Goal: Task Accomplishment & Management: Complete application form

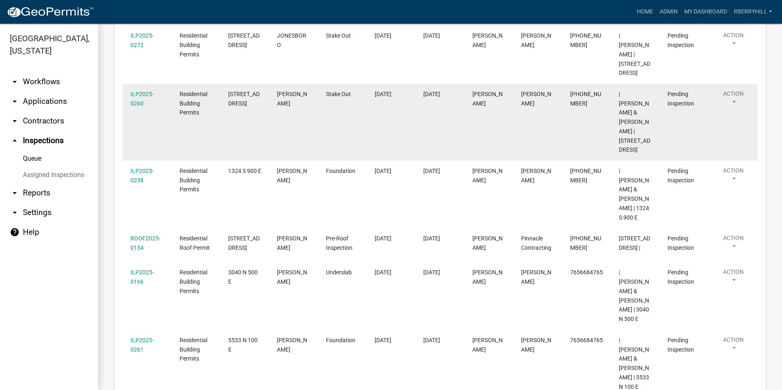
scroll to position [171, 0]
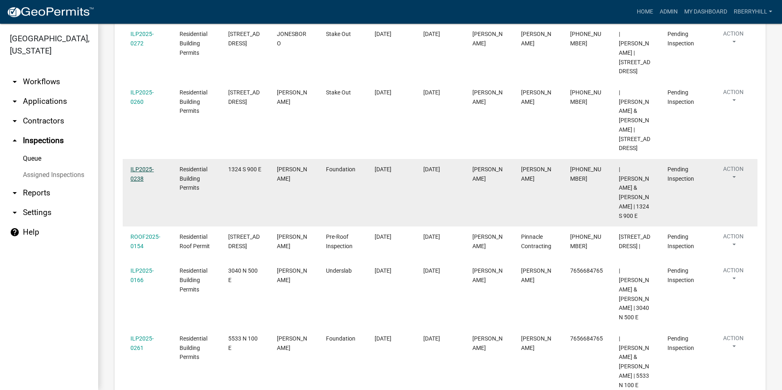
click at [146, 166] on link "ILP2025-0238" at bounding box center [141, 174] width 23 height 16
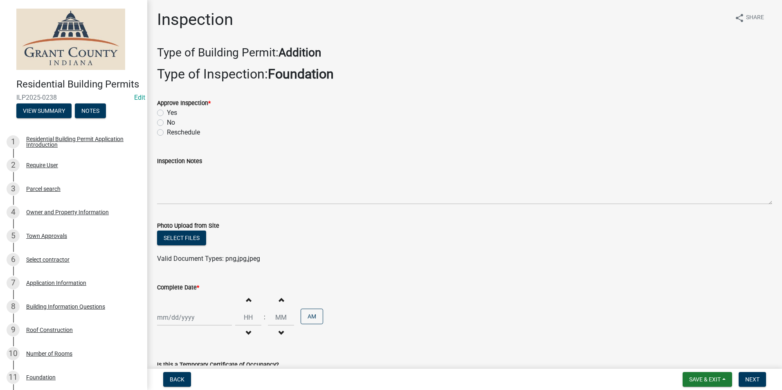
click at [167, 111] on label "Yes" at bounding box center [172, 113] width 10 height 10
click at [167, 111] on input "Yes" at bounding box center [169, 110] width 5 height 5
radio input "true"
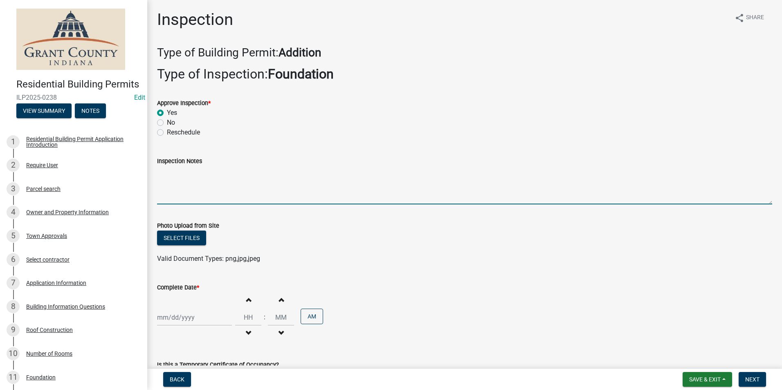
click at [166, 174] on textarea "Inspection Notes" at bounding box center [464, 185] width 615 height 38
type textarea "Anchor bolts meet code."
select select "9"
select select "2025"
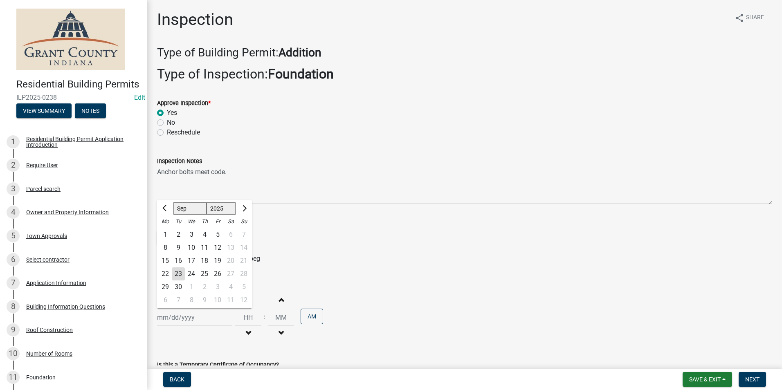
drag, startPoint x: 169, startPoint y: 319, endPoint x: 173, endPoint y: 311, distance: 9.3
click at [169, 318] on div "[PERSON_NAME] Feb Mar Apr [PERSON_NAME][DATE] Oct Nov [DATE] 1526 1527 1528 152…" at bounding box center [194, 317] width 75 height 17
click at [179, 273] on div "23" at bounding box center [178, 273] width 13 height 13
type input "[DATE]"
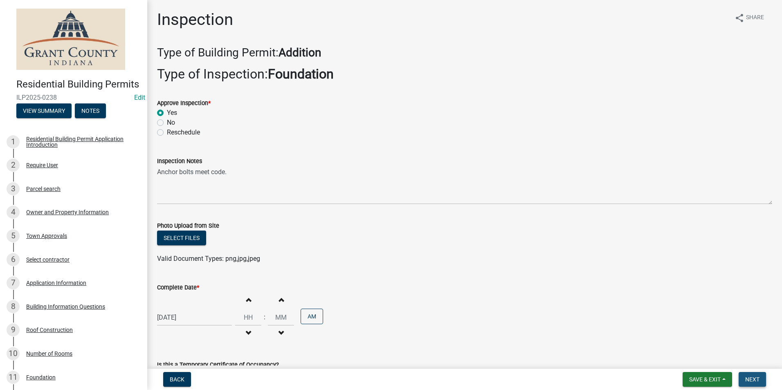
click at [752, 377] on span "Next" at bounding box center [752, 379] width 14 height 7
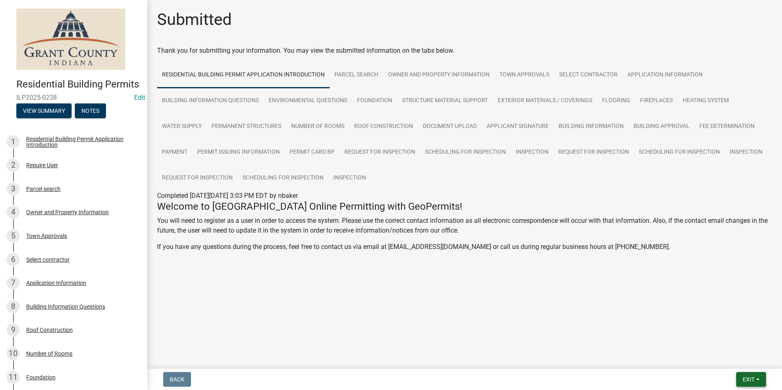
click at [749, 377] on span "Exit" at bounding box center [749, 379] width 12 height 7
click at [744, 359] on button "Save & Exit" at bounding box center [733, 358] width 65 height 20
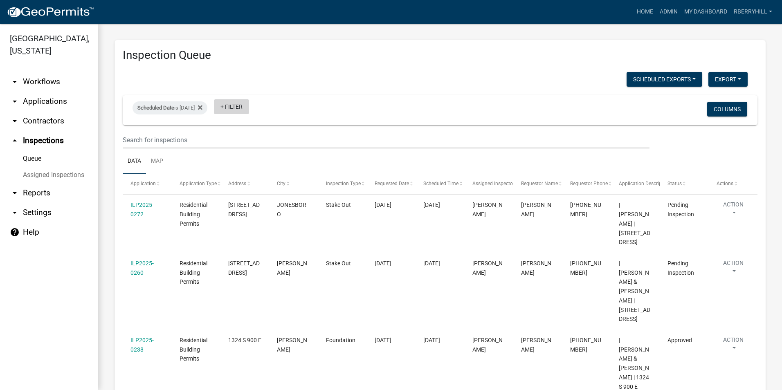
click at [249, 107] on link "+ Filter" at bounding box center [231, 106] width 35 height 15
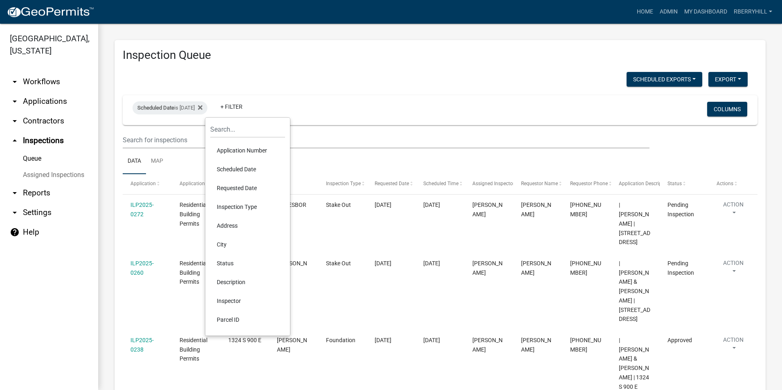
click at [249, 169] on li "Scheduled Date" at bounding box center [247, 169] width 75 height 19
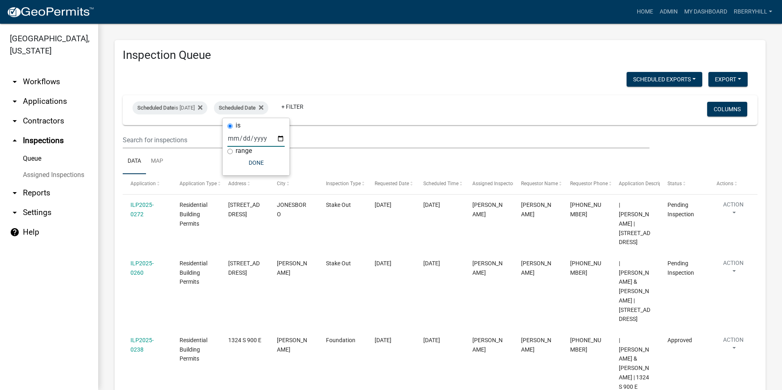
click at [280, 139] on input "date" at bounding box center [255, 138] width 57 height 17
type input "[DATE]"
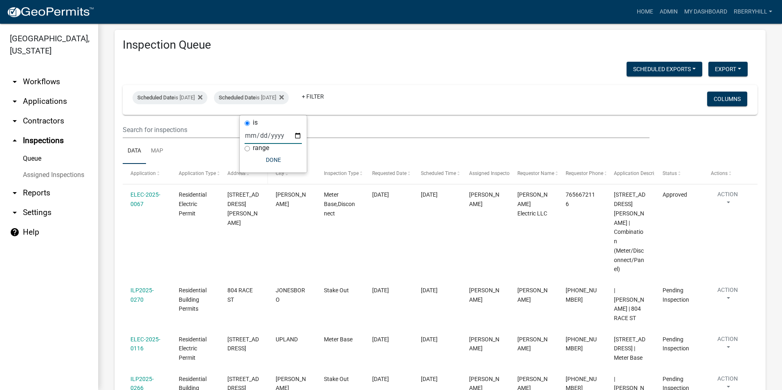
scroll to position [3, 0]
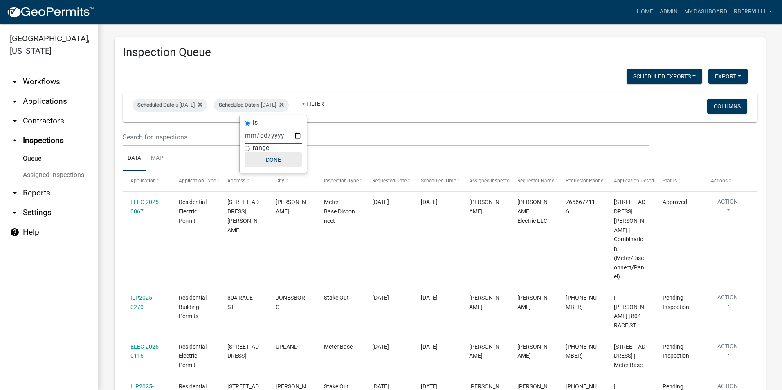
click at [271, 160] on button "Done" at bounding box center [273, 160] width 57 height 15
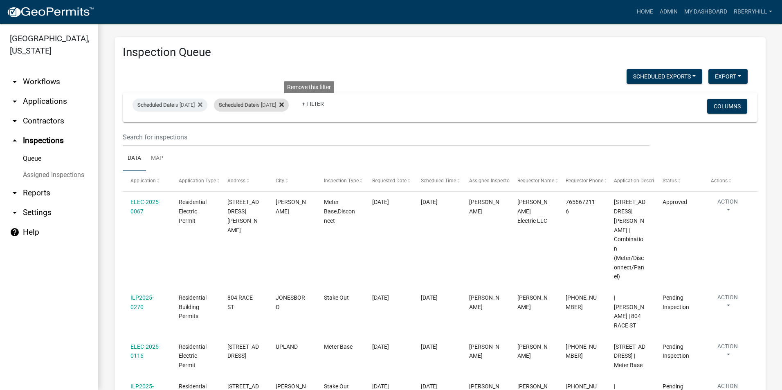
click at [284, 104] on icon at bounding box center [281, 104] width 4 height 4
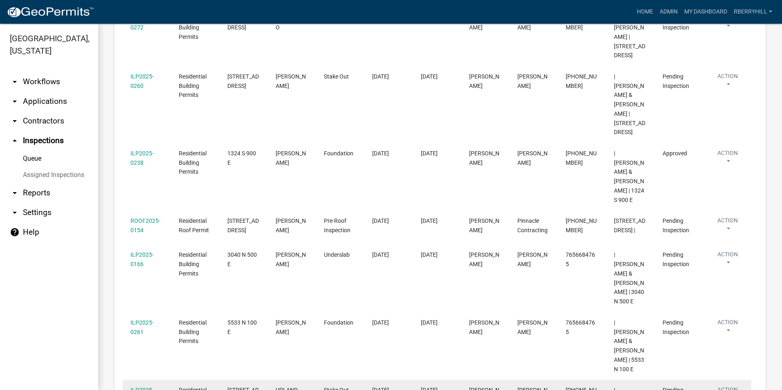
scroll to position [248, 0]
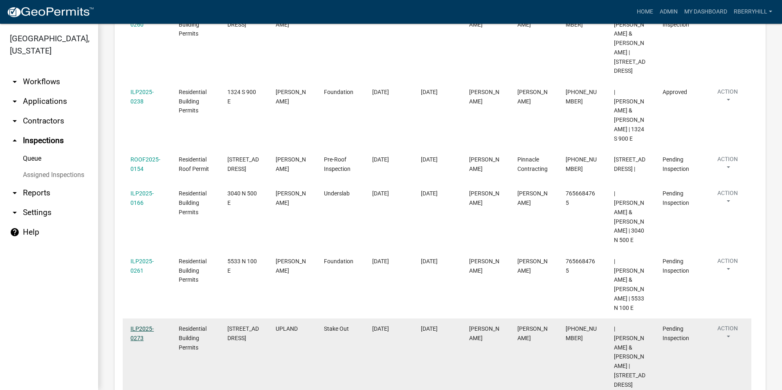
click at [144, 326] on link "ILP2025-0273" at bounding box center [141, 334] width 23 height 16
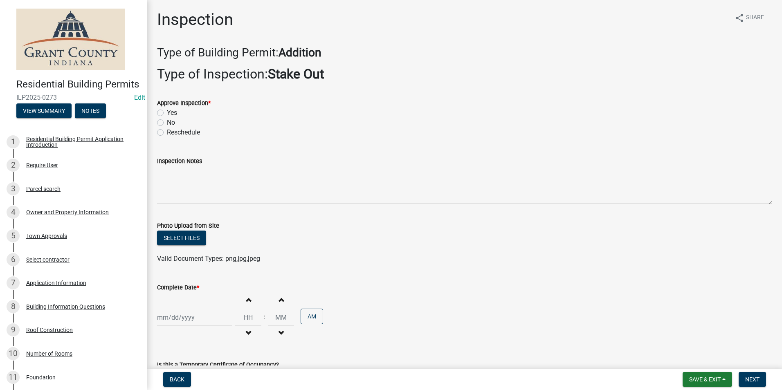
click at [167, 111] on label "Yes" at bounding box center [172, 113] width 10 height 10
click at [167, 111] on input "Yes" at bounding box center [169, 110] width 5 height 5
radio input "true"
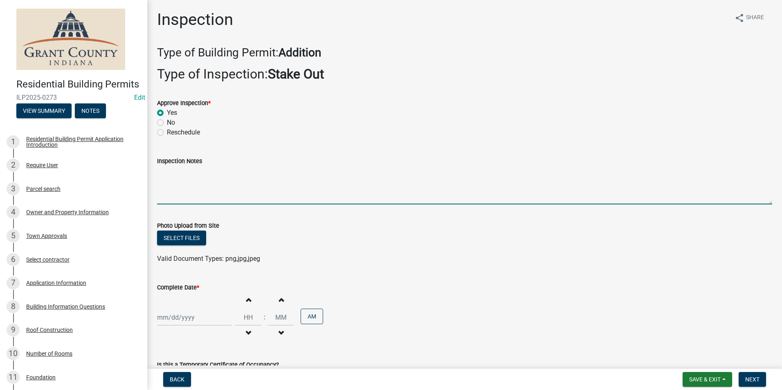
click at [166, 174] on textarea "Inspection Notes" at bounding box center [464, 185] width 615 height 38
type textarea "w"
type textarea "Setbacks meet. Post hole width and depth meet code requirements."
click at [173, 317] on div at bounding box center [194, 317] width 75 height 17
select select "9"
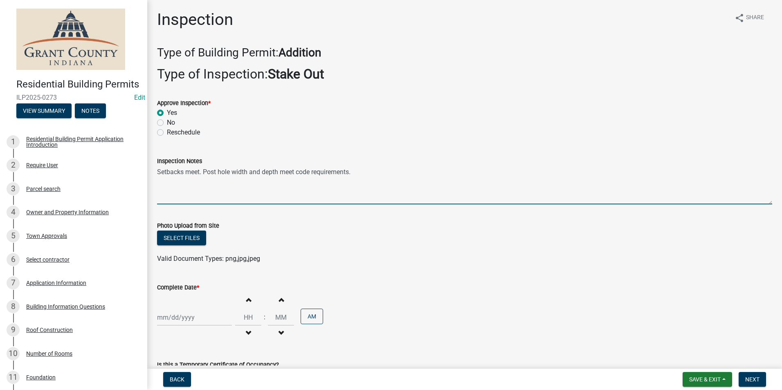
select select "2025"
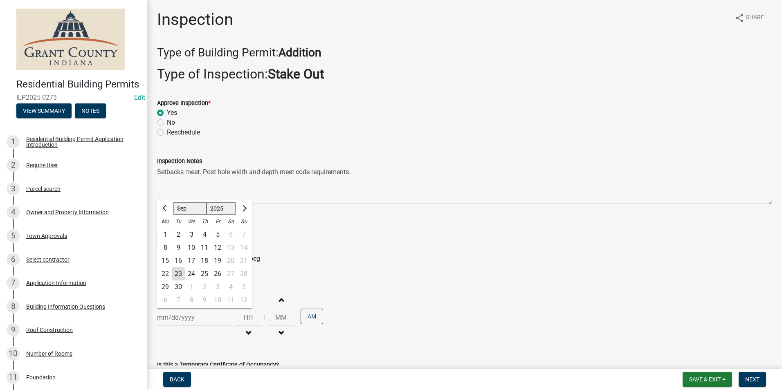
click at [180, 271] on div "23" at bounding box center [178, 273] width 13 height 13
type input "[DATE]"
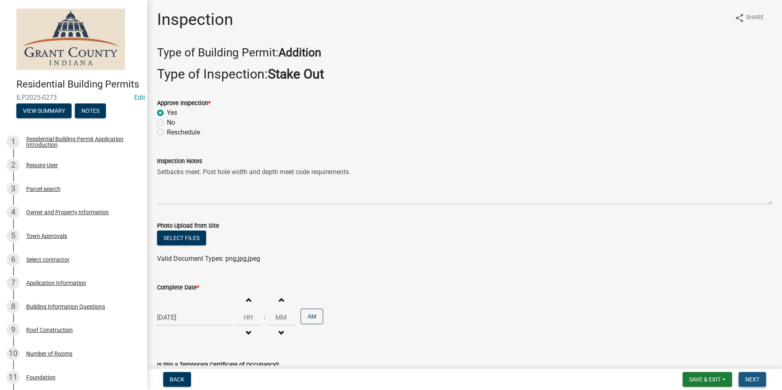
click at [753, 380] on span "Next" at bounding box center [752, 379] width 14 height 7
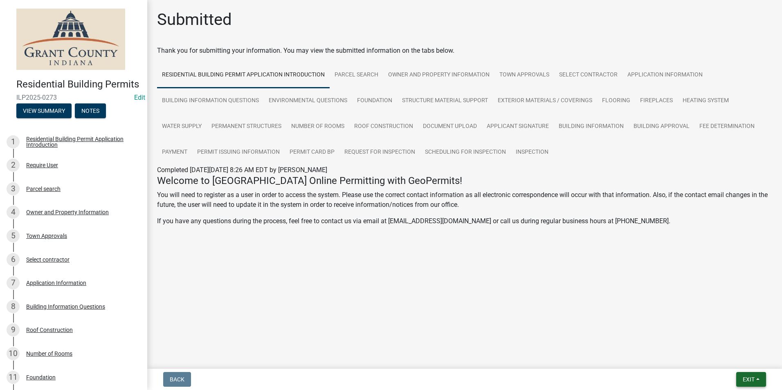
click at [743, 377] on span "Exit" at bounding box center [749, 379] width 12 height 7
click at [734, 361] on button "Save & Exit" at bounding box center [733, 358] width 65 height 20
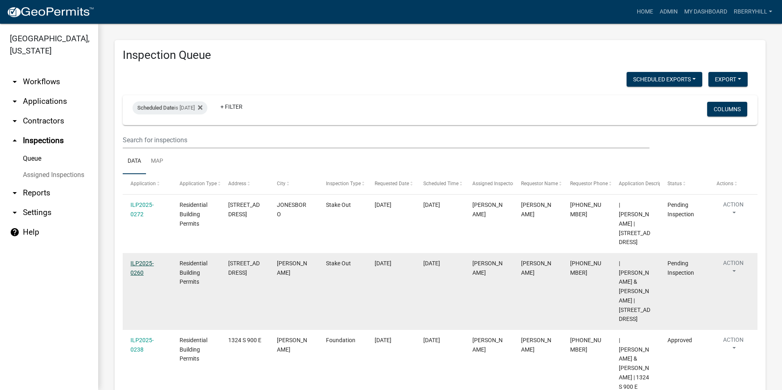
click at [145, 260] on link "ILP2025-0260" at bounding box center [141, 268] width 23 height 16
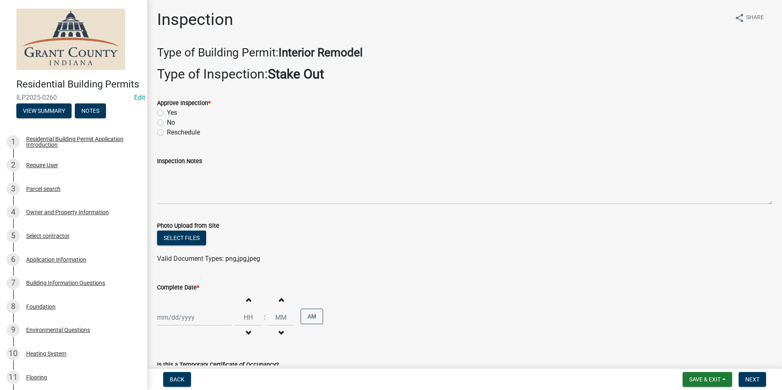
click at [167, 112] on label "Yes" at bounding box center [172, 113] width 10 height 10
click at [167, 112] on input "Yes" at bounding box center [169, 110] width 5 height 5
radio input "true"
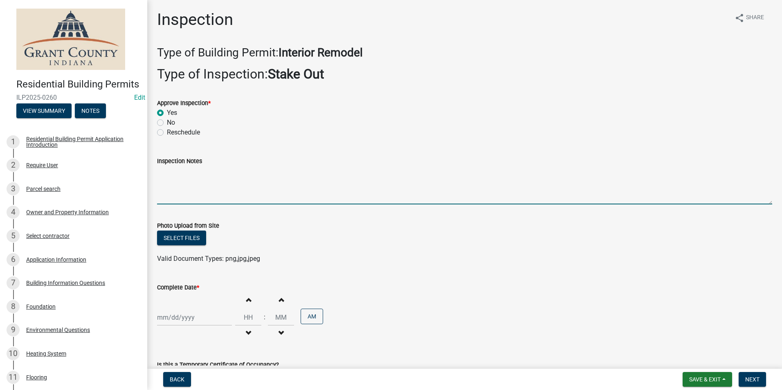
click at [168, 184] on textarea "Inspection Notes" at bounding box center [464, 185] width 615 height 38
type textarea "Posted permit."
select select "9"
select select "2025"
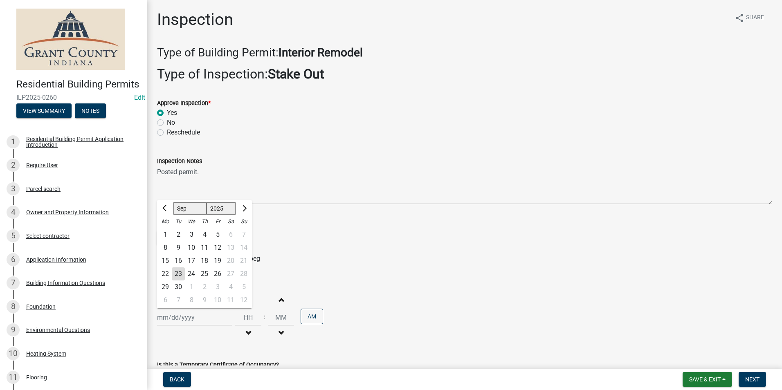
click at [178, 318] on div "[PERSON_NAME] Feb Mar Apr [PERSON_NAME][DATE] Oct Nov [DATE] 1526 1527 1528 152…" at bounding box center [194, 317] width 75 height 17
click at [178, 273] on div "23" at bounding box center [178, 273] width 13 height 13
type input "[DATE]"
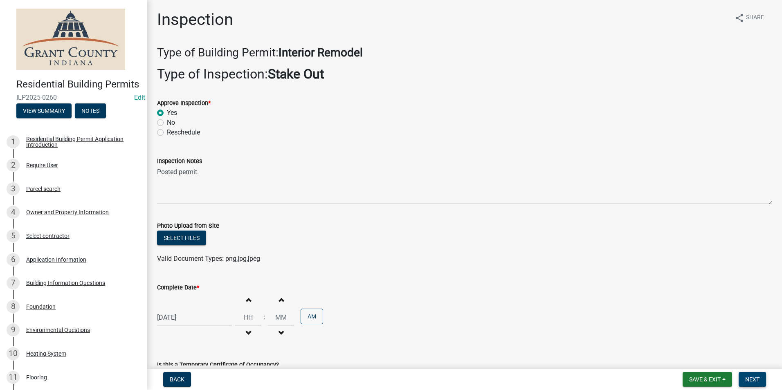
click at [753, 380] on span "Next" at bounding box center [752, 379] width 14 height 7
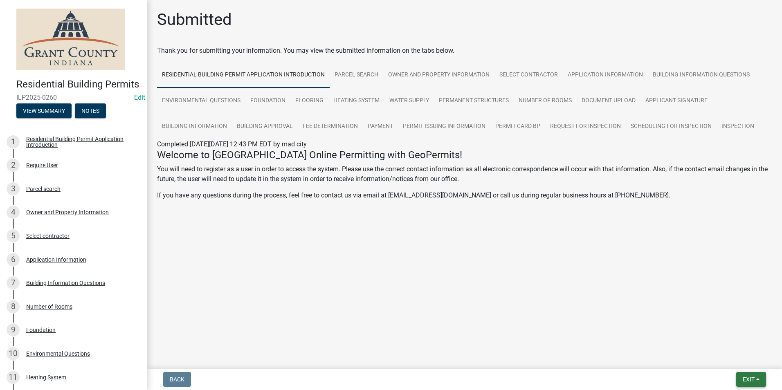
click at [747, 378] on span "Exit" at bounding box center [749, 379] width 12 height 7
click at [730, 362] on button "Save & Exit" at bounding box center [733, 358] width 65 height 20
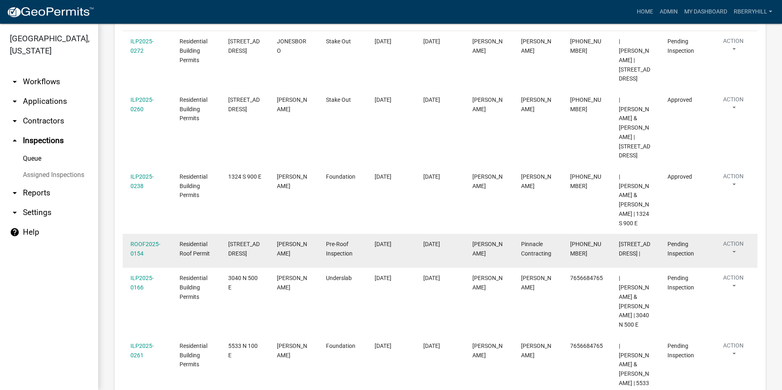
scroll to position [204, 0]
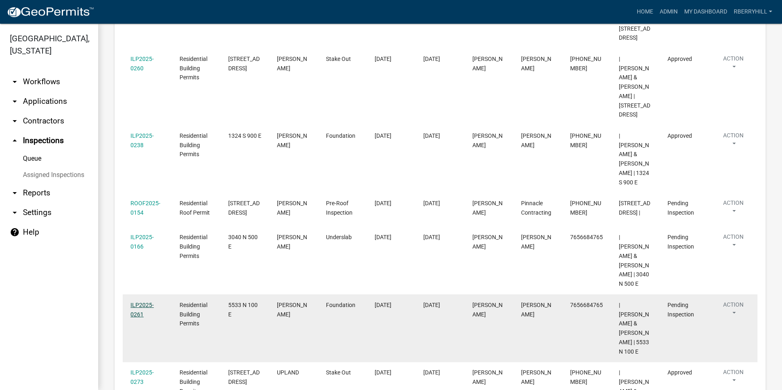
click at [146, 302] on link "ILP2025-0261" at bounding box center [141, 310] width 23 height 16
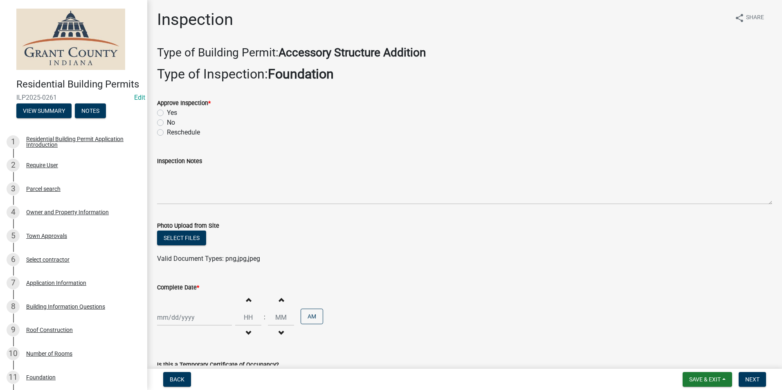
click at [167, 113] on label "Yes" at bounding box center [172, 113] width 10 height 10
click at [167, 113] on input "Yes" at bounding box center [169, 110] width 5 height 5
radio input "true"
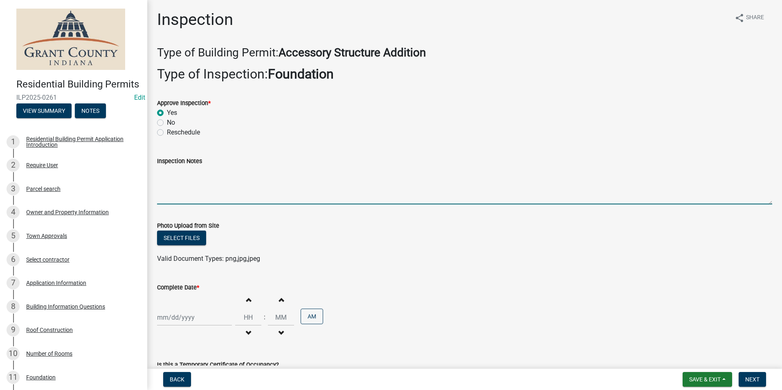
click at [161, 174] on textarea "Inspection Notes" at bounding box center [464, 185] width 615 height 38
type textarea "Anchor bolt meet code."
select select "9"
select select "2025"
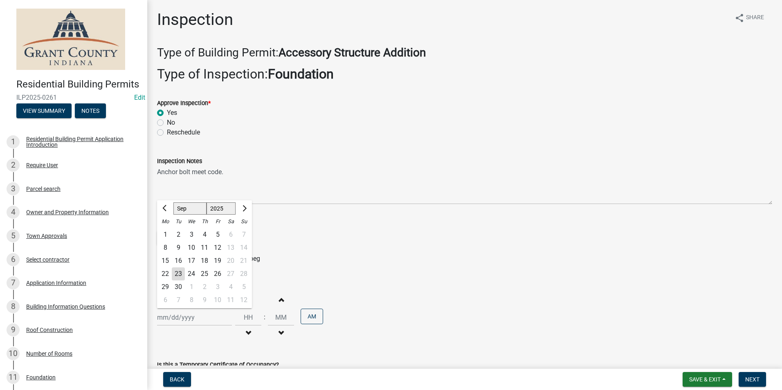
click at [189, 317] on div "[PERSON_NAME] Feb Mar Apr [PERSON_NAME][DATE] Oct Nov [DATE] 1526 1527 1528 152…" at bounding box center [194, 317] width 75 height 17
click at [178, 272] on div "23" at bounding box center [178, 273] width 13 height 13
type input "[DATE]"
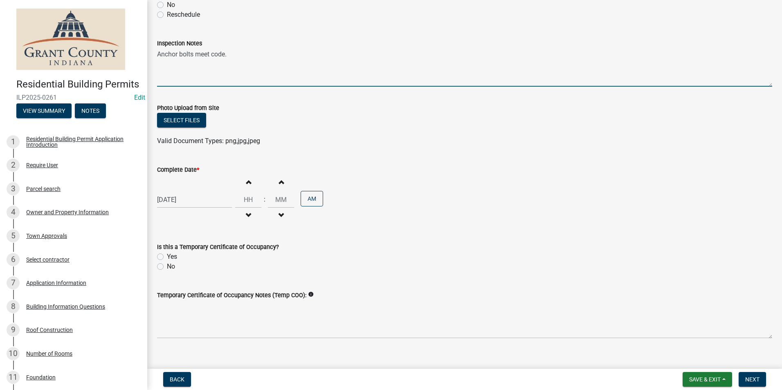
scroll to position [123, 0]
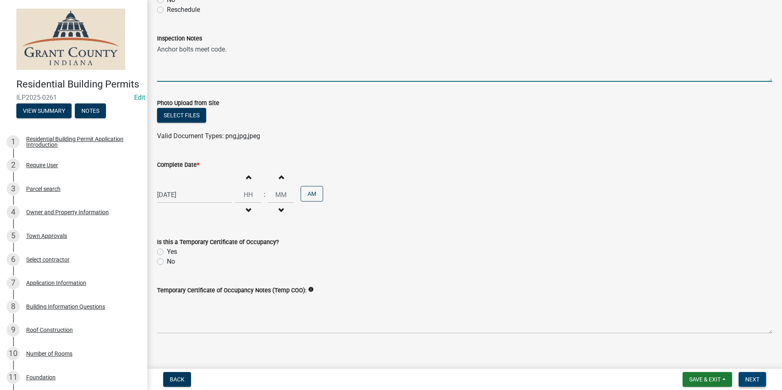
type textarea "Anchor bolts meet code."
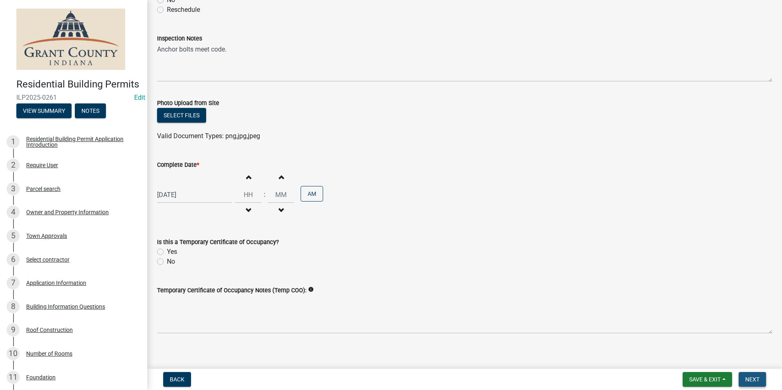
click at [747, 380] on span "Next" at bounding box center [752, 379] width 14 height 7
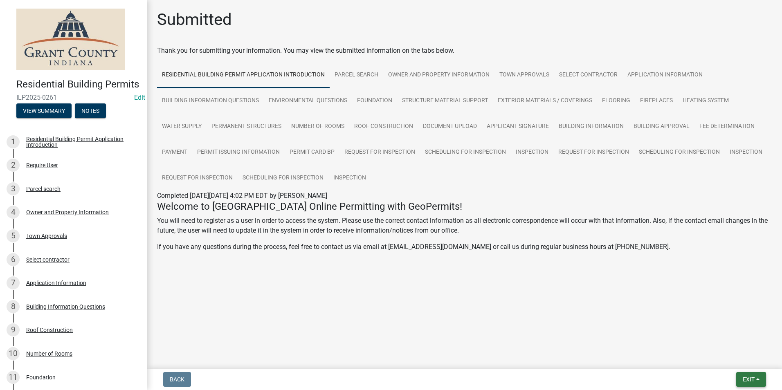
click at [754, 380] on span "Exit" at bounding box center [749, 379] width 12 height 7
click at [735, 359] on button "Save & Exit" at bounding box center [733, 358] width 65 height 20
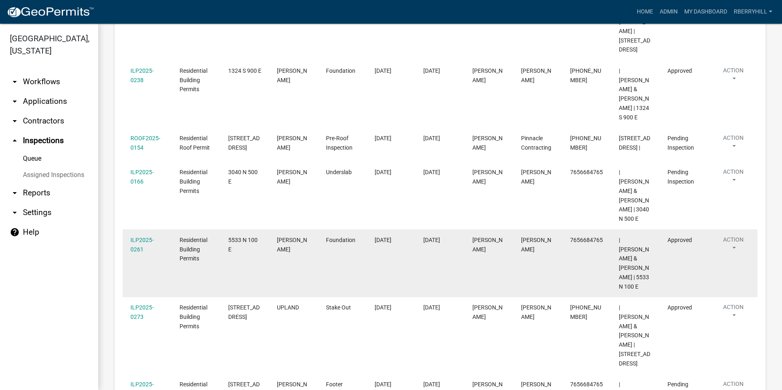
scroll to position [294, 0]
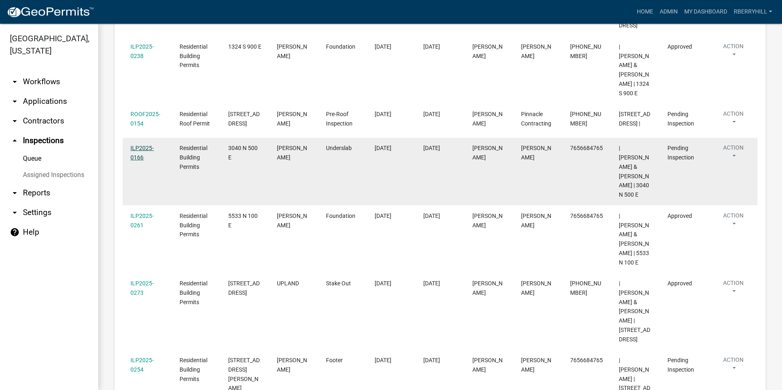
click at [140, 145] on link "ILP2025-0166" at bounding box center [141, 153] width 23 height 16
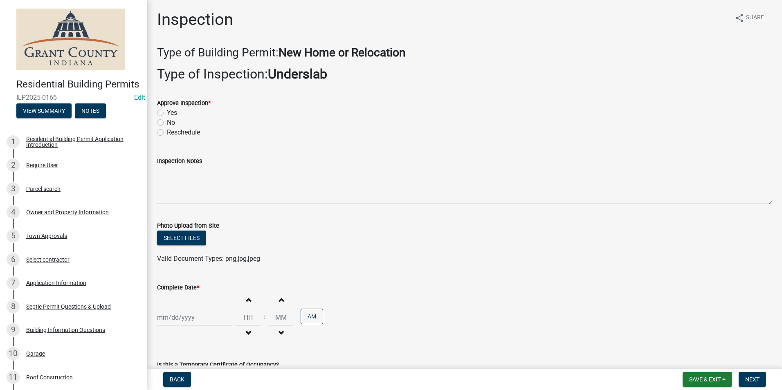
click at [167, 113] on label "Yes" at bounding box center [172, 113] width 10 height 10
click at [167, 113] on input "Yes" at bounding box center [169, 110] width 5 height 5
radio input "true"
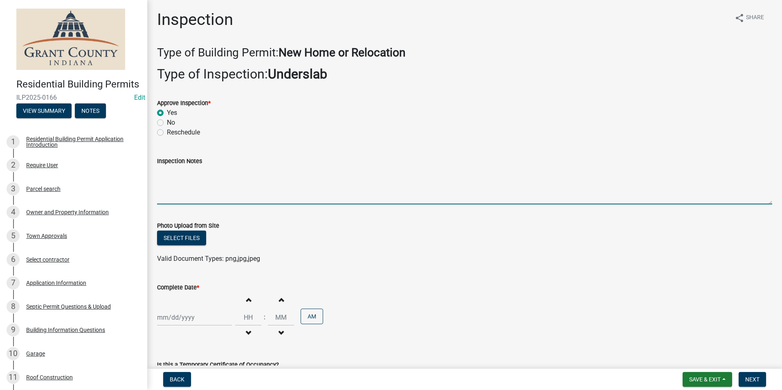
click at [164, 170] on textarea "Inspection Notes" at bounding box center [464, 185] width 615 height 38
type textarea "Perimeter drains and sump pits in place."
select select "9"
select select "2025"
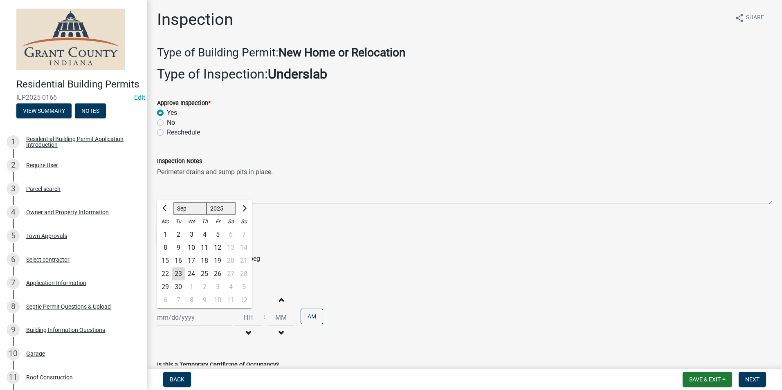
drag, startPoint x: 180, startPoint y: 319, endPoint x: 186, endPoint y: 321, distance: 6.0
click at [180, 319] on div "[PERSON_NAME] Feb Mar Apr [PERSON_NAME][DATE] Oct Nov [DATE] 1526 1527 1528 152…" at bounding box center [194, 317] width 75 height 17
click at [179, 272] on div "23" at bounding box center [178, 273] width 13 height 13
type input "[DATE]"
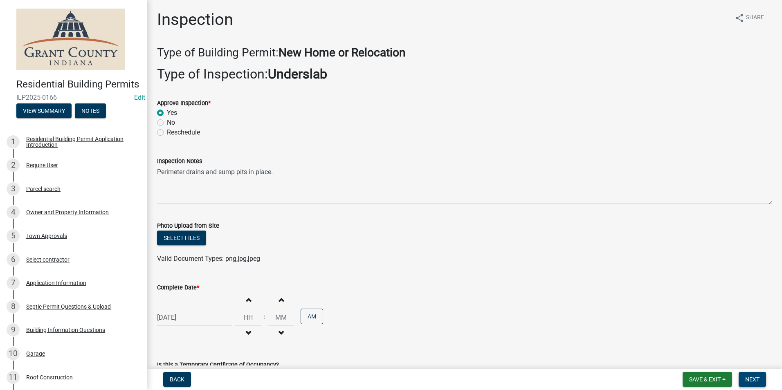
click at [755, 376] on span "Next" at bounding box center [752, 379] width 14 height 7
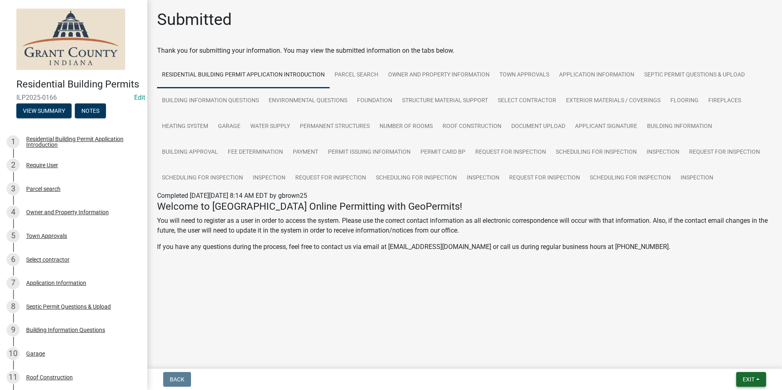
click at [751, 377] on span "Exit" at bounding box center [749, 379] width 12 height 7
click at [742, 360] on button "Save & Exit" at bounding box center [733, 358] width 65 height 20
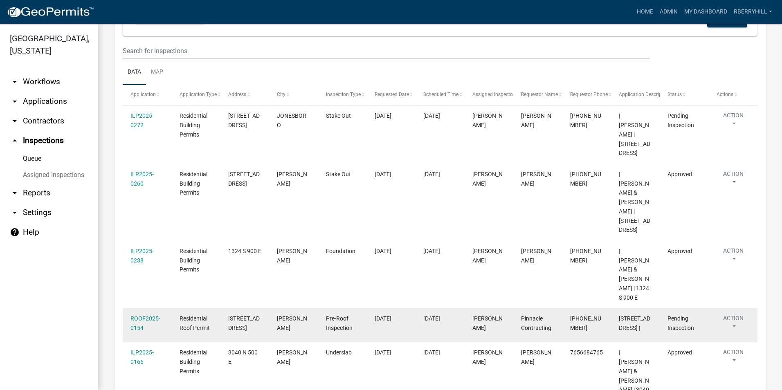
scroll to position [164, 0]
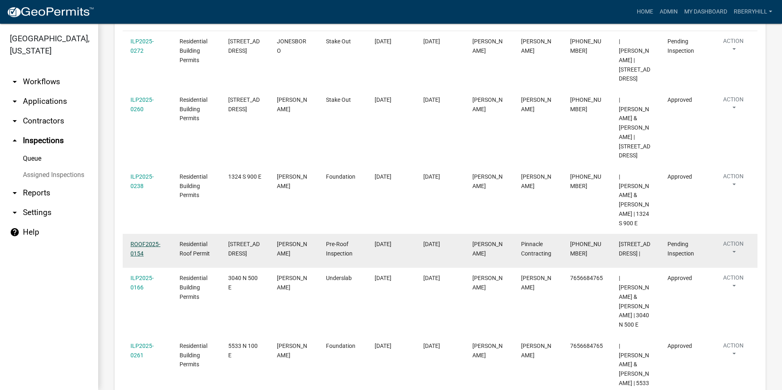
click at [150, 241] on link "ROOF2025-0154" at bounding box center [145, 249] width 30 height 16
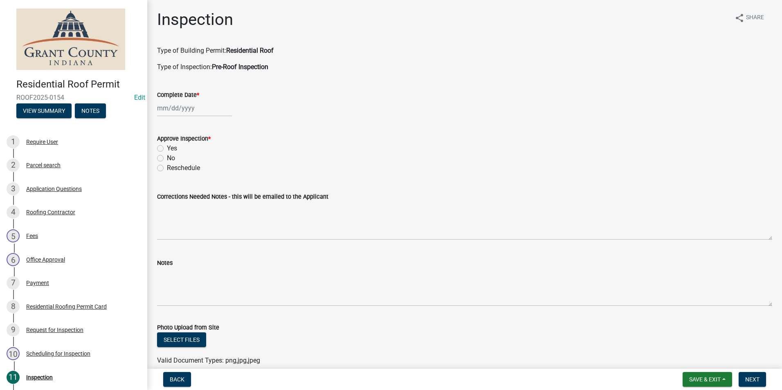
select select "9"
select select "2025"
click at [180, 108] on div "[PERSON_NAME] Feb Mar Apr [PERSON_NAME][DATE] Oct Nov [DATE] 1526 1527 1528 152…" at bounding box center [194, 108] width 75 height 17
click at [177, 191] on div "23" at bounding box center [178, 190] width 13 height 13
type input "[DATE]"
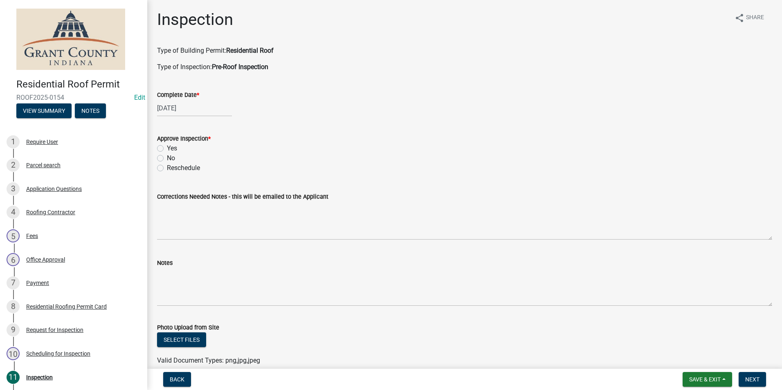
click at [167, 149] on label "Yes" at bounding box center [172, 149] width 10 height 10
click at [167, 149] on input "Yes" at bounding box center [169, 146] width 5 height 5
radio input "true"
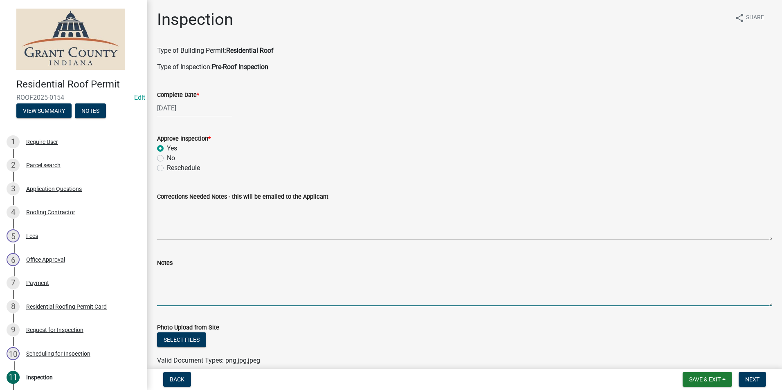
click at [168, 274] on textarea "Notes" at bounding box center [464, 287] width 615 height 38
type textarea "No concerns."
click at [743, 376] on button "Next" at bounding box center [752, 379] width 27 height 15
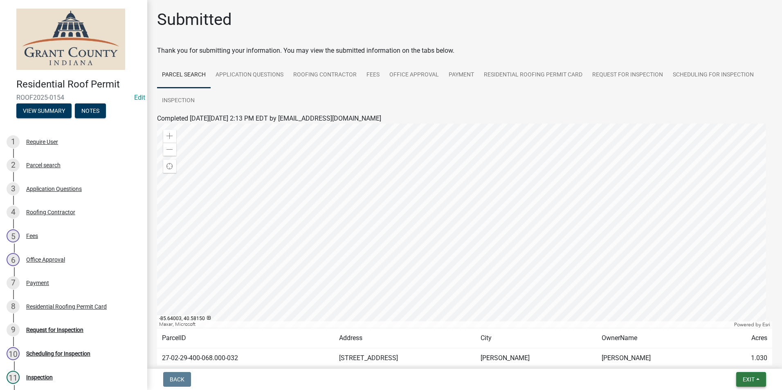
click at [752, 377] on span "Exit" at bounding box center [749, 379] width 12 height 7
click at [726, 358] on button "Save & Exit" at bounding box center [733, 358] width 65 height 20
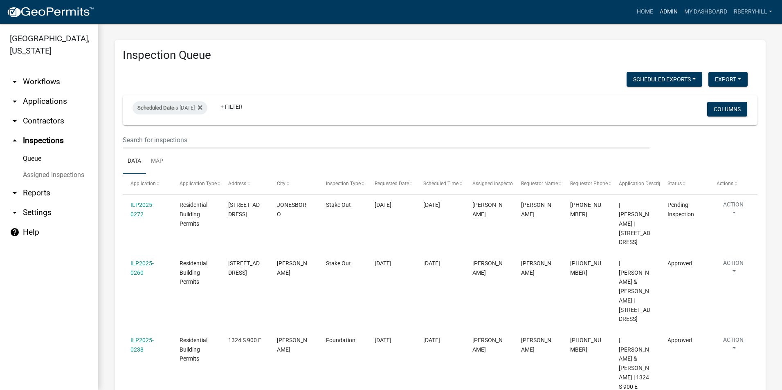
click at [670, 11] on link "Admin" at bounding box center [668, 12] width 25 height 16
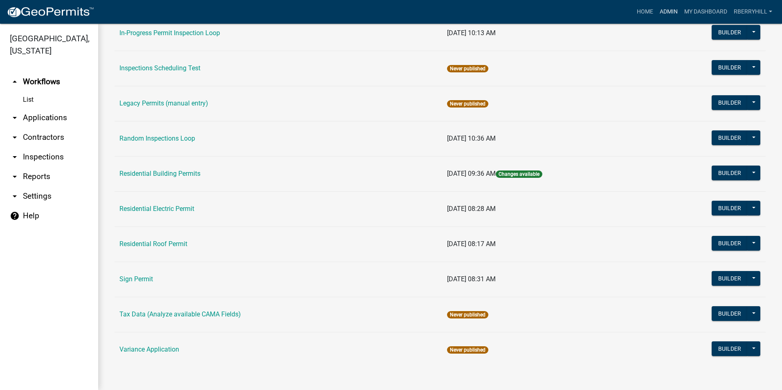
scroll to position [648, 0]
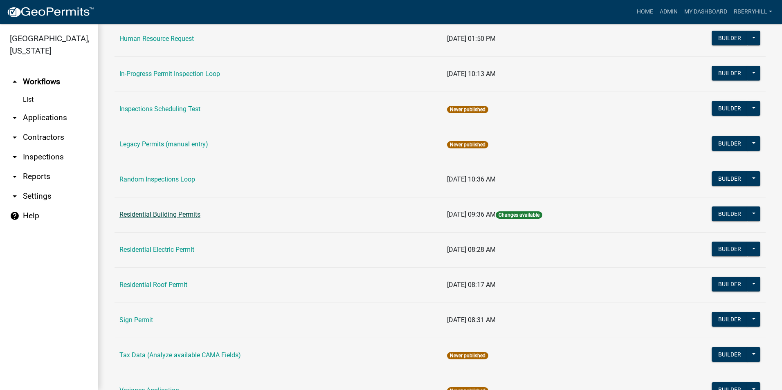
click at [179, 214] on link "Residential Building Permits" at bounding box center [159, 215] width 81 height 8
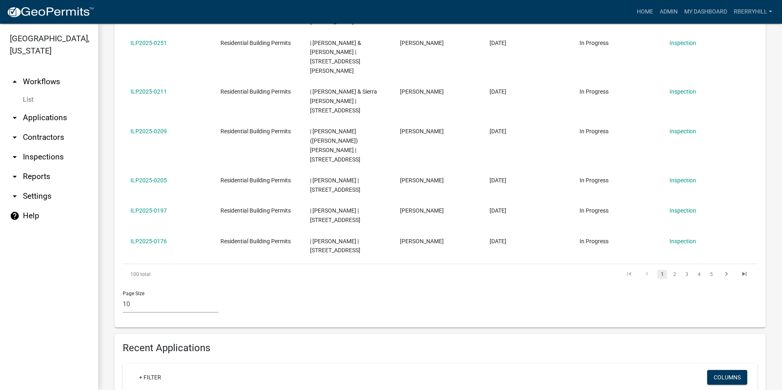
scroll to position [491, 0]
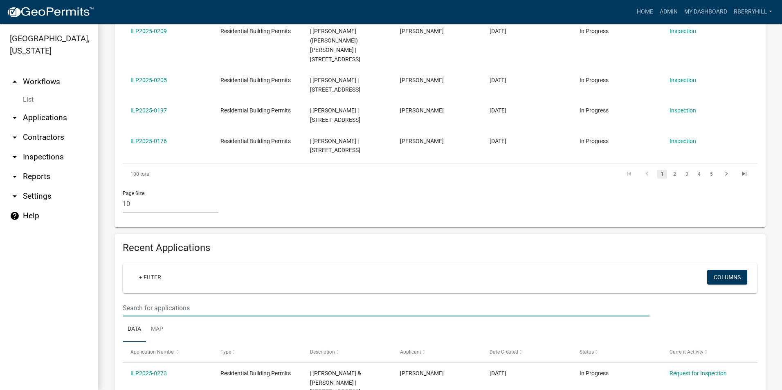
click at [128, 300] on input "text" at bounding box center [386, 308] width 527 height 17
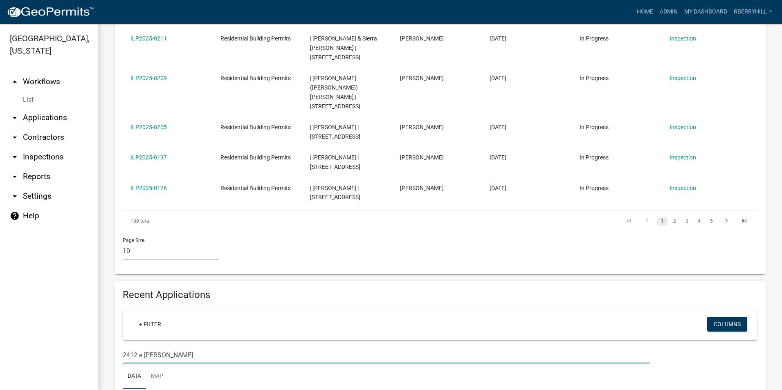
scroll to position [464, 0]
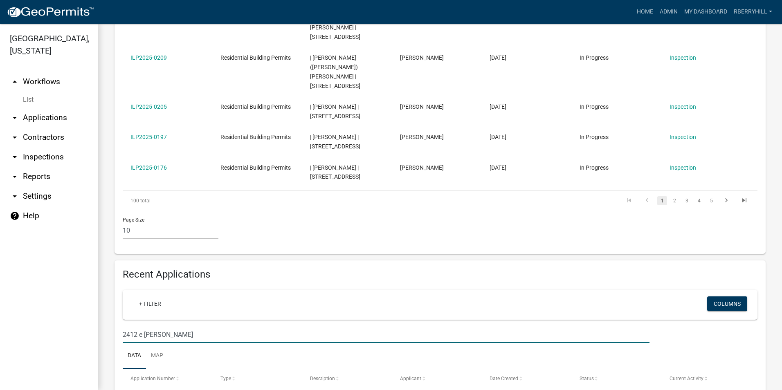
type input "2412 e salem pike"
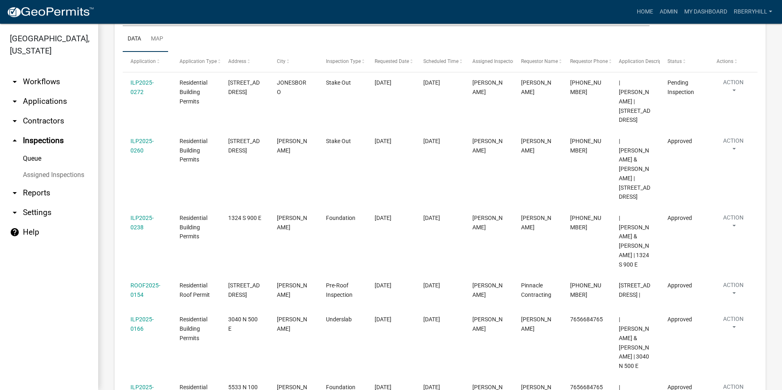
scroll to position [123, 0]
click at [674, 10] on link "Admin" at bounding box center [668, 12] width 25 height 16
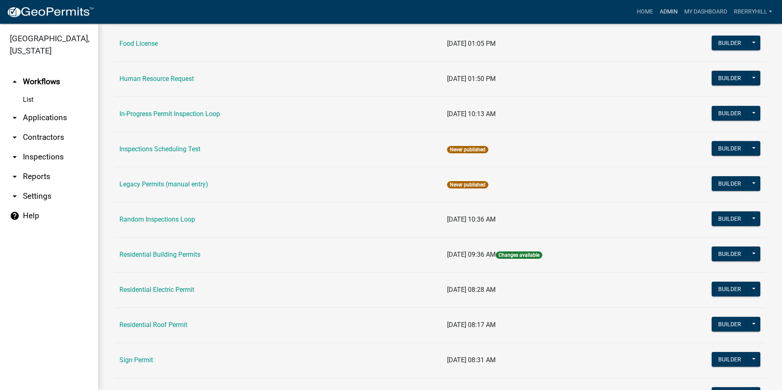
scroll to position [654, 0]
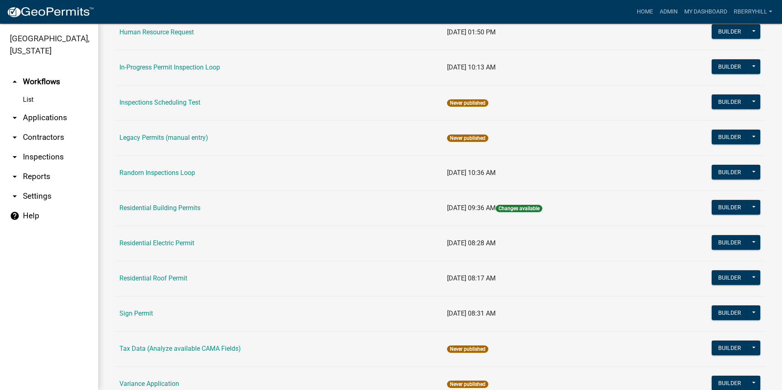
click at [171, 207] on link "Residential Building Permits" at bounding box center [159, 208] width 81 height 8
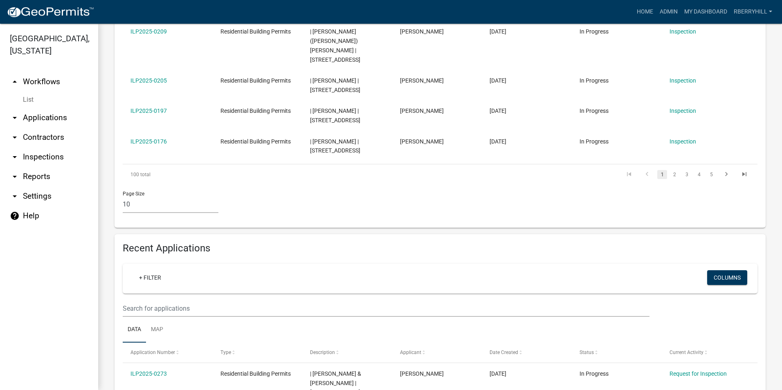
scroll to position [491, 0]
click at [135, 300] on input "text" at bounding box center [386, 308] width 527 height 17
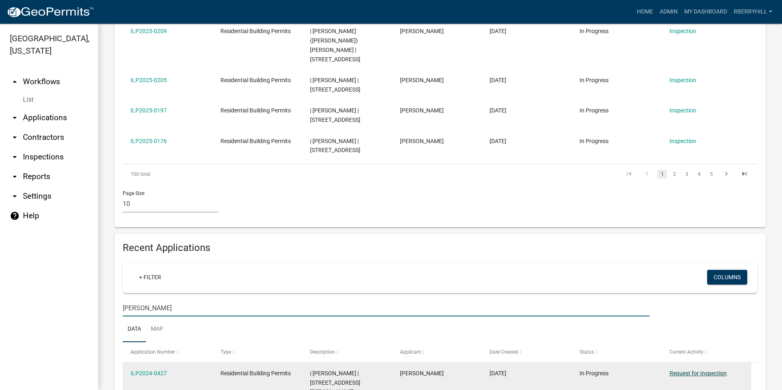
type input "[PERSON_NAME]"
click at [687, 370] on link "Request for Inspection" at bounding box center [697, 373] width 57 height 7
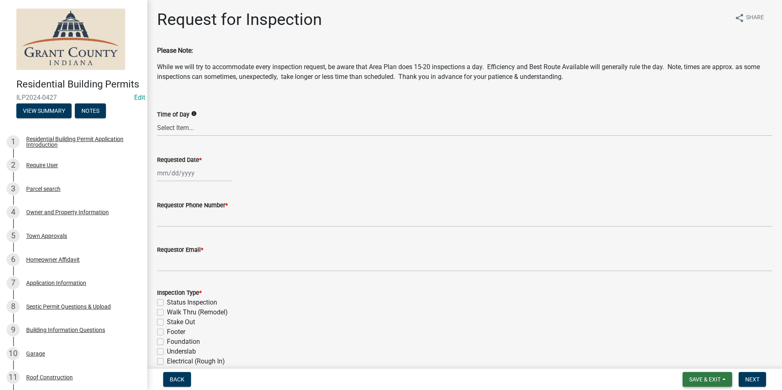
click at [710, 380] on span "Save & Exit" at bounding box center [704, 379] width 31 height 7
click at [706, 360] on button "Save & Exit" at bounding box center [699, 358] width 65 height 20
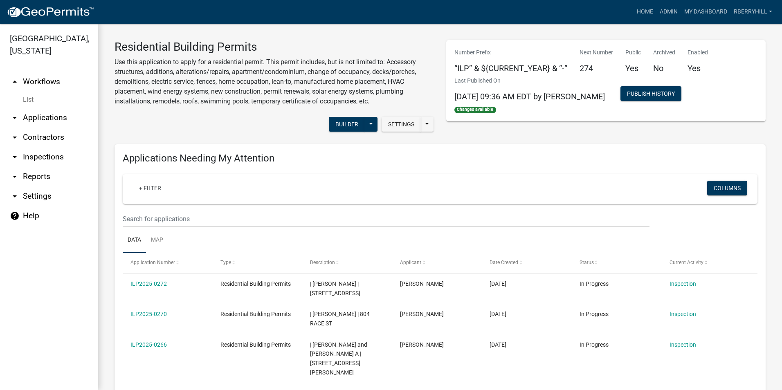
click at [34, 147] on link "arrow_drop_down Inspections" at bounding box center [49, 157] width 98 height 20
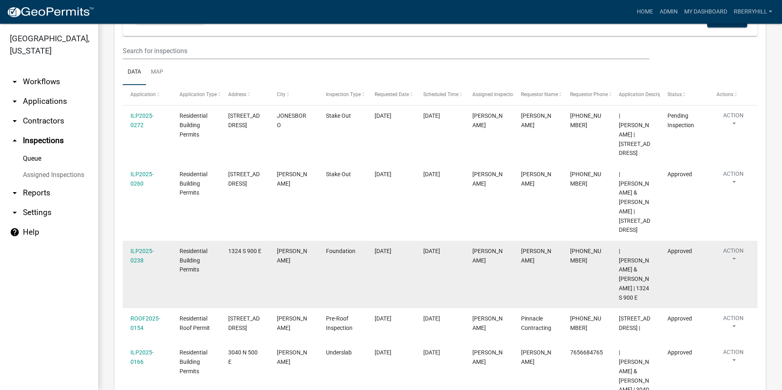
scroll to position [82, 0]
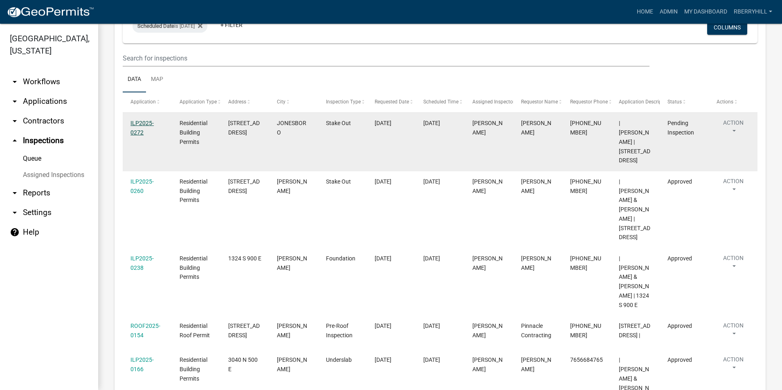
click at [139, 125] on link "ILP2025-0272" at bounding box center [141, 128] width 23 height 16
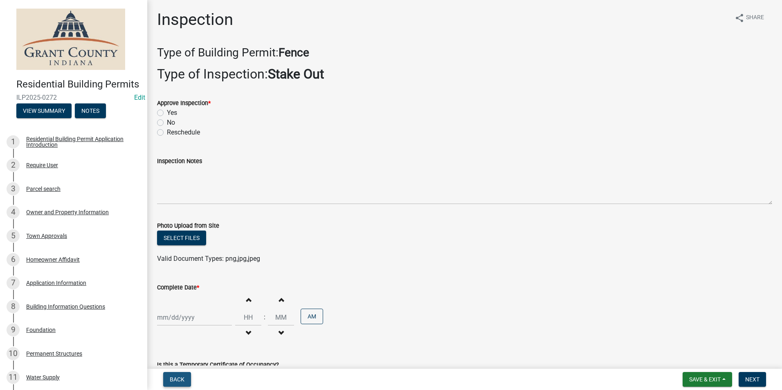
drag, startPoint x: 175, startPoint y: 379, endPoint x: 177, endPoint y: 374, distance: 5.7
click at [175, 379] on span "Back" at bounding box center [177, 379] width 15 height 7
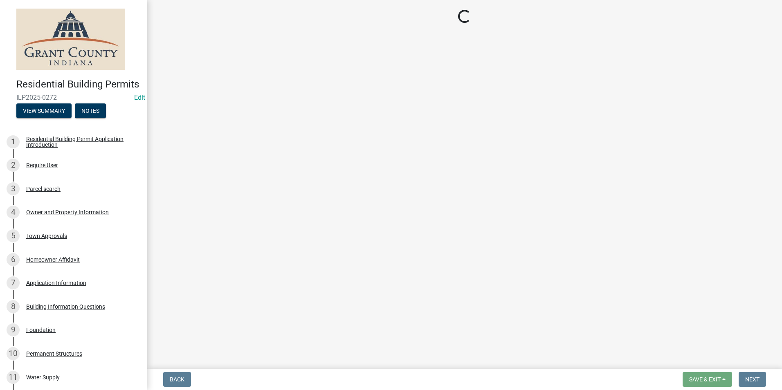
select select "d7f9a44a-d2ea-4d3c-83b3-1aa71c950bd5"
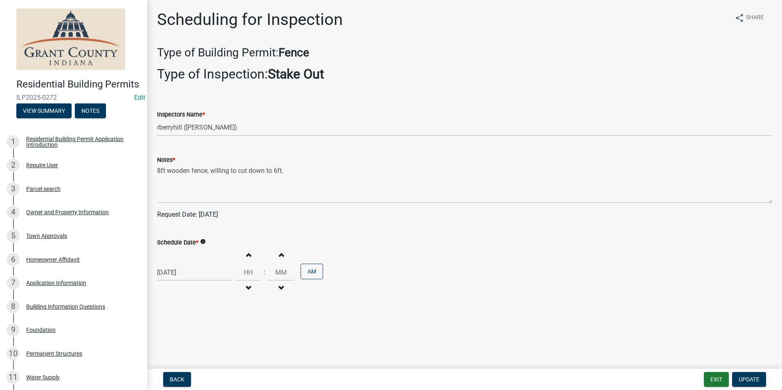
select select "9"
select select "2025"
click at [183, 270] on div "[DATE] [PERSON_NAME] Apr May Jun [DATE] Aug Sep Oct Nov [DATE] 1526 1527 1528 1…" at bounding box center [194, 272] width 75 height 17
click at [191, 228] on div "24" at bounding box center [191, 228] width 13 height 13
type input "[DATE]"
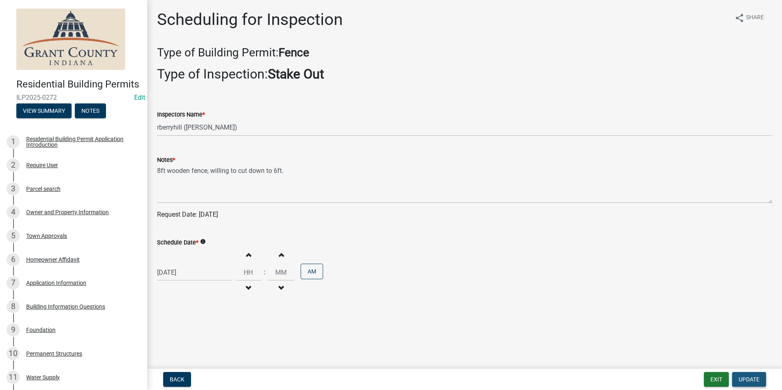
click at [758, 377] on span "Update" at bounding box center [749, 379] width 21 height 7
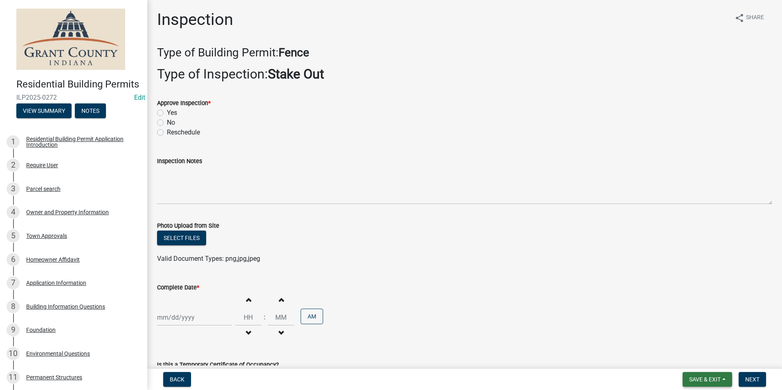
click at [717, 381] on span "Save & Exit" at bounding box center [704, 379] width 31 height 7
click at [705, 361] on button "Save & Exit" at bounding box center [699, 358] width 65 height 20
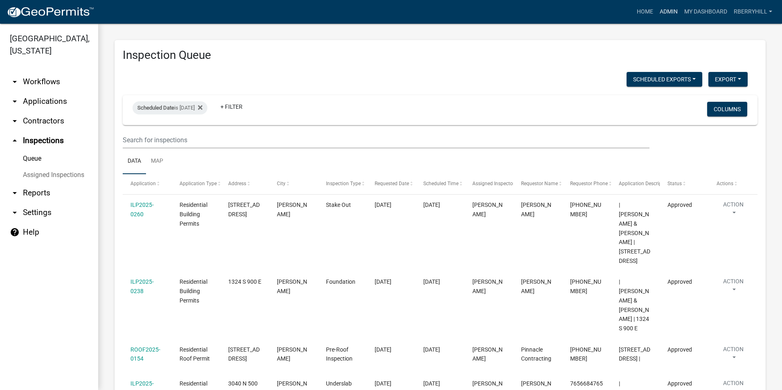
click at [671, 10] on link "Admin" at bounding box center [668, 12] width 25 height 16
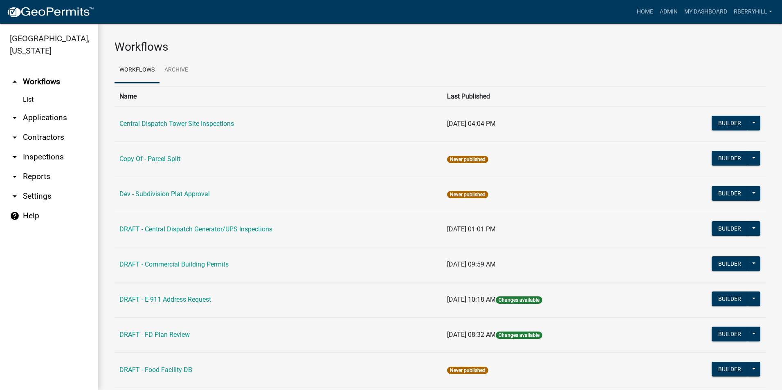
click at [50, 147] on link "arrow_drop_down Inspections" at bounding box center [49, 157] width 98 height 20
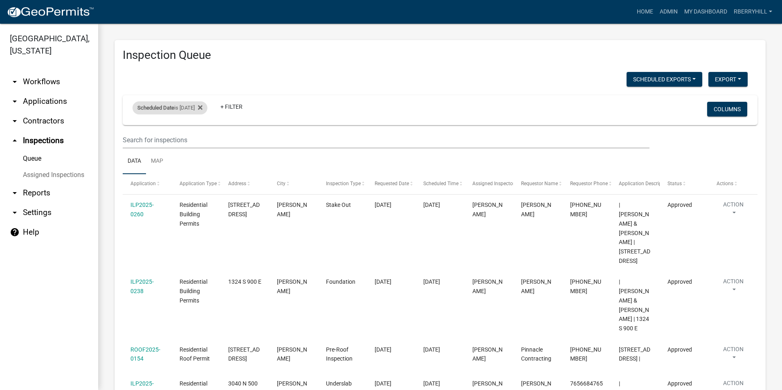
click at [186, 107] on div "Scheduled Date is [DATE]" at bounding box center [169, 107] width 75 height 13
click at [202, 137] on input "[DATE]" at bounding box center [176, 138] width 57 height 17
type input "[DATE]"
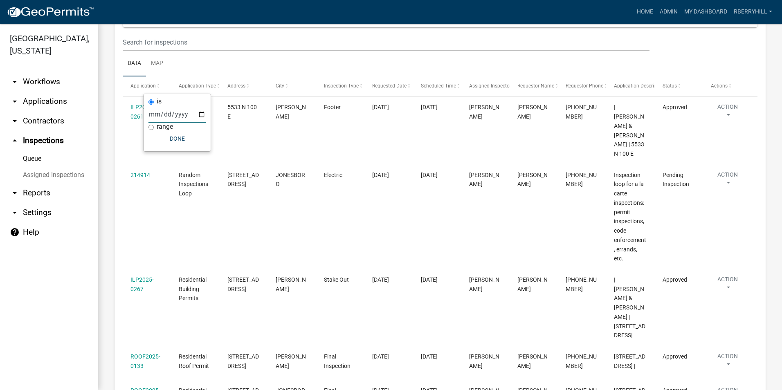
scroll to position [16, 0]
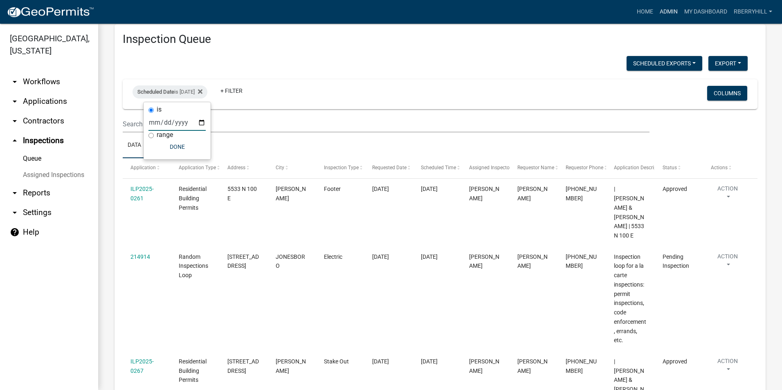
click at [667, 11] on link "Admin" at bounding box center [668, 12] width 25 height 16
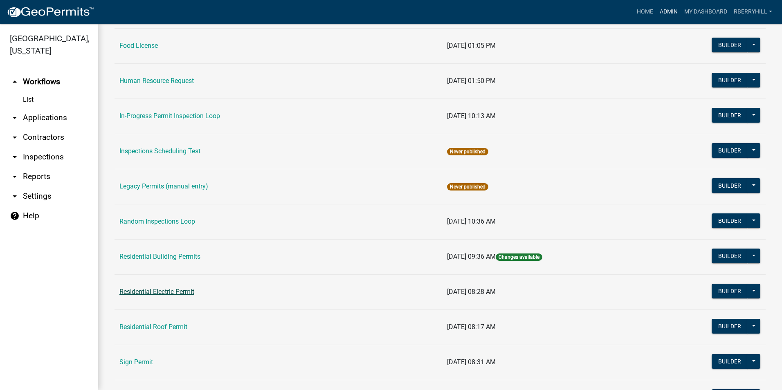
scroll to position [566, 0]
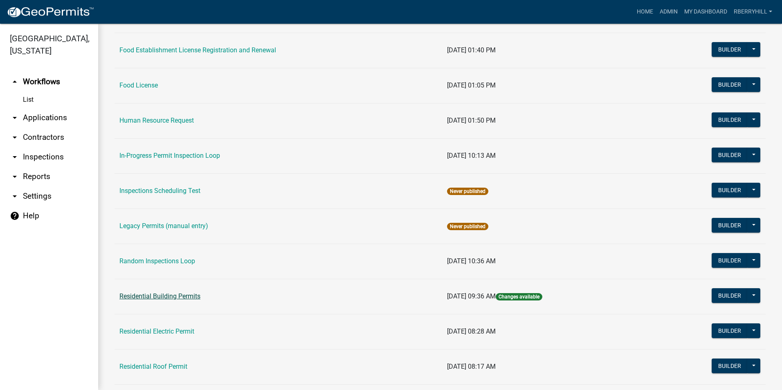
click at [142, 294] on link "Residential Building Permits" at bounding box center [159, 296] width 81 height 8
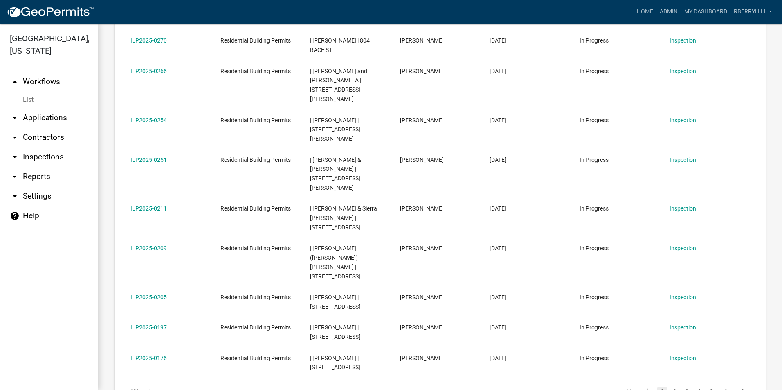
scroll to position [450, 0]
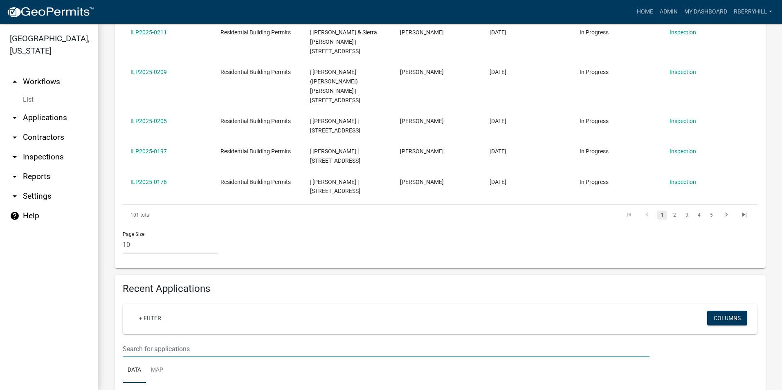
click at [133, 341] on input "text" at bounding box center [386, 349] width 527 height 17
type input "ILP2024-0379"
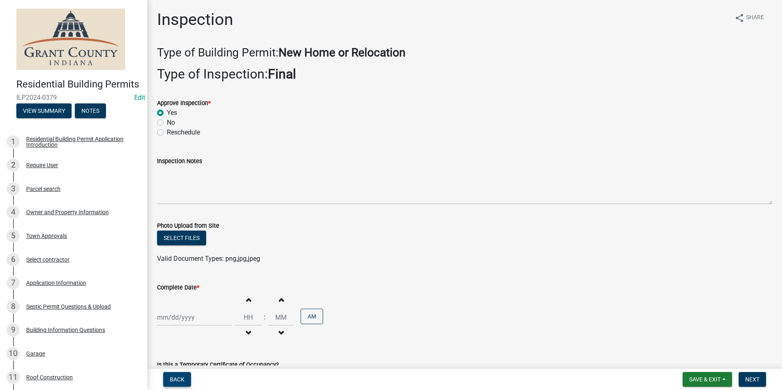
click at [177, 377] on span "Back" at bounding box center [177, 379] width 15 height 7
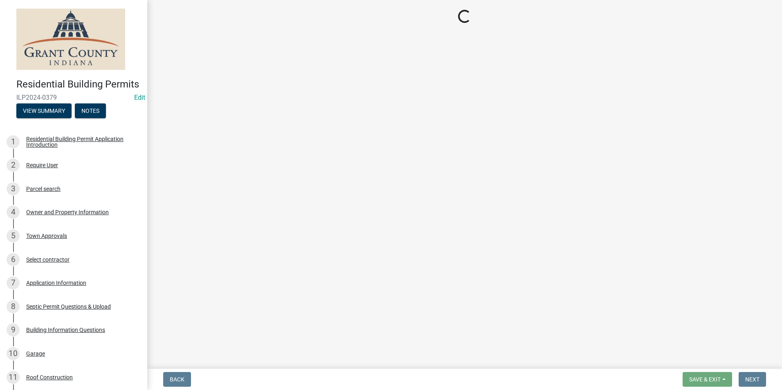
select select "d7f9a44a-d2ea-4d3c-83b3-1aa71c950bd5"
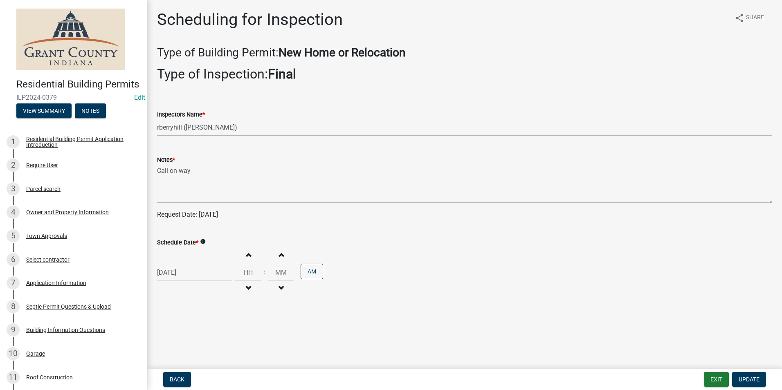
select select "9"
select select "2025"
click at [187, 273] on div "[DATE] [PERSON_NAME] Apr May Jun [DATE] Aug Sep Oct Nov [DATE] 1526 1527 1528 1…" at bounding box center [194, 272] width 75 height 17
click at [193, 228] on div "24" at bounding box center [191, 228] width 13 height 13
type input "[DATE]"
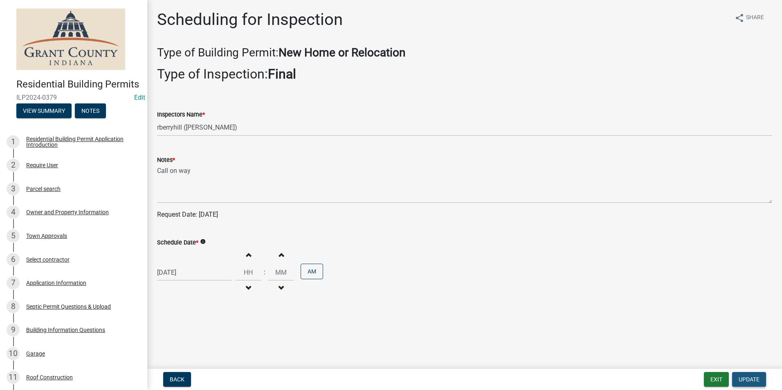
click at [751, 380] on span "Update" at bounding box center [749, 379] width 21 height 7
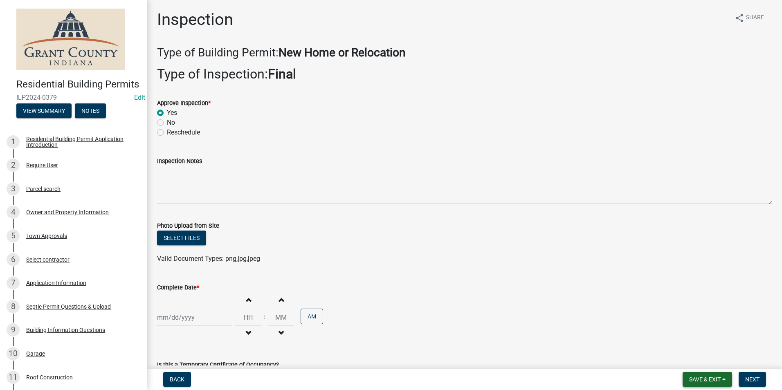
click at [700, 381] on span "Save & Exit" at bounding box center [704, 379] width 31 height 7
click at [704, 359] on button "Save & Exit" at bounding box center [699, 358] width 65 height 20
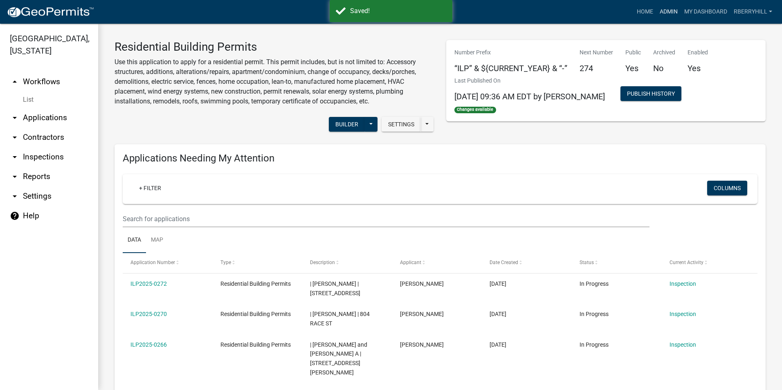
click at [670, 10] on link "Admin" at bounding box center [668, 12] width 25 height 16
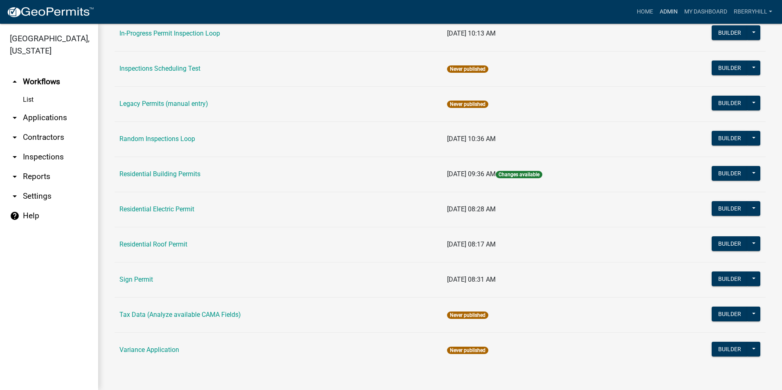
scroll to position [689, 0]
click at [180, 173] on link "Residential Building Permits" at bounding box center [159, 174] width 81 height 8
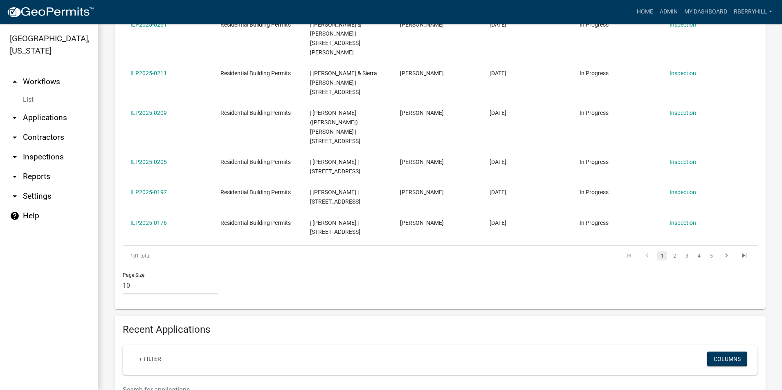
scroll to position [450, 0]
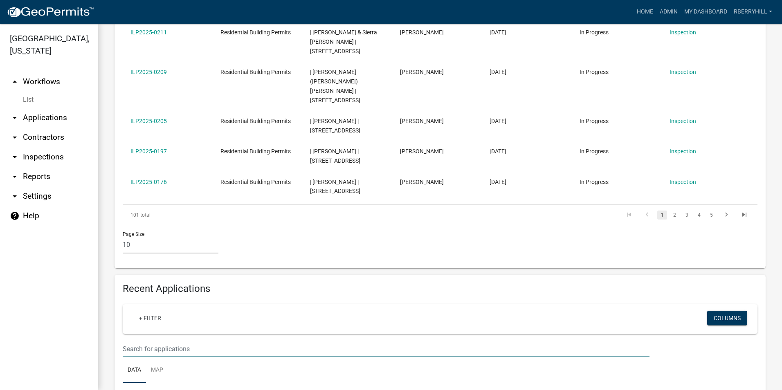
click at [130, 341] on input "text" at bounding box center [386, 349] width 527 height 17
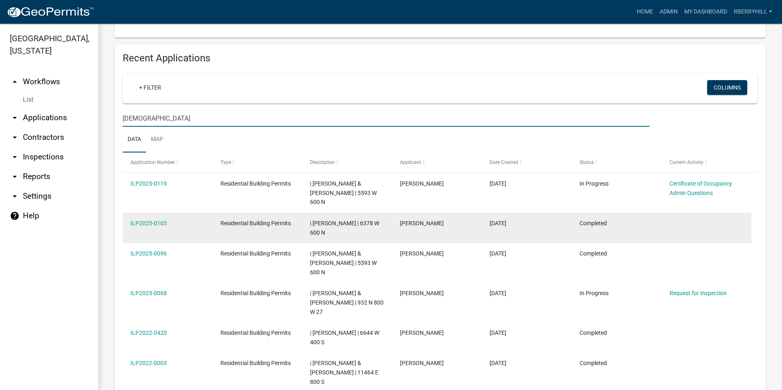
scroll to position [695, 0]
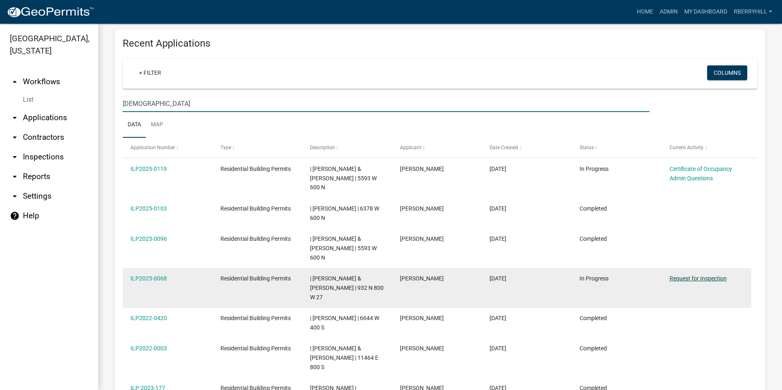
type input "[DEMOGRAPHIC_DATA]"
click at [701, 275] on link "Request for Inspection" at bounding box center [697, 278] width 57 height 7
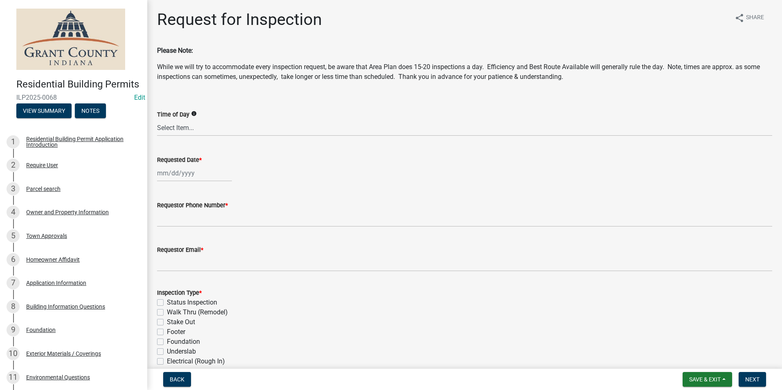
select select "9"
select select "2025"
click at [177, 174] on div "[PERSON_NAME] Feb Mar Apr [PERSON_NAME][DATE] Oct Nov [DATE] 1526 1527 1528 152…" at bounding box center [194, 173] width 75 height 17
drag, startPoint x: 176, startPoint y: 260, endPoint x: 175, endPoint y: 254, distance: 5.7
click at [176, 259] on div "23" at bounding box center [178, 255] width 13 height 13
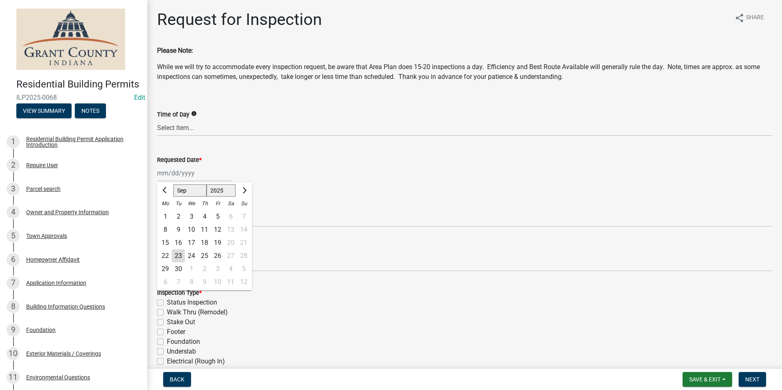
type input "[DATE]"
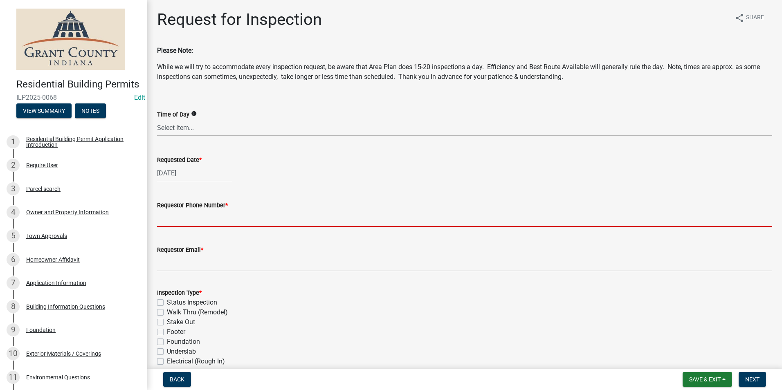
click at [177, 223] on input "Requestor Phone Number *" at bounding box center [464, 218] width 615 height 17
type input "7656684765"
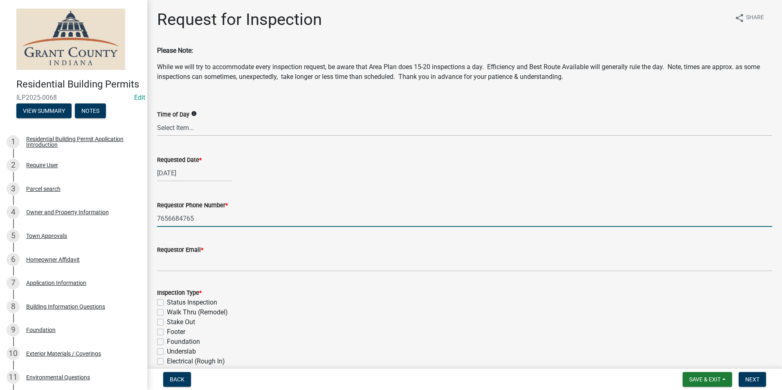
type input "[EMAIL_ADDRESS][DOMAIN_NAME]"
type textarea "n/a"
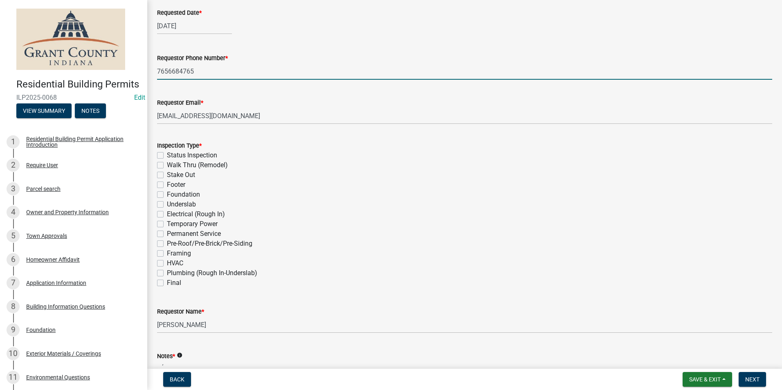
scroll to position [164, 0]
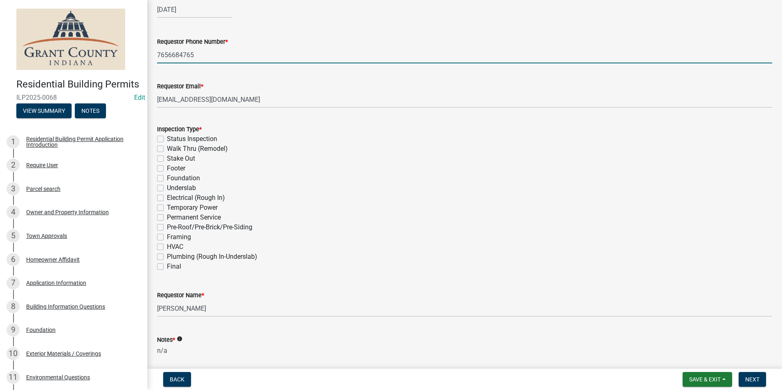
click at [167, 169] on label "Footer" at bounding box center [176, 169] width 18 height 10
click at [167, 169] on input "Footer" at bounding box center [169, 166] width 5 height 5
checkbox input "true"
checkbox input "false"
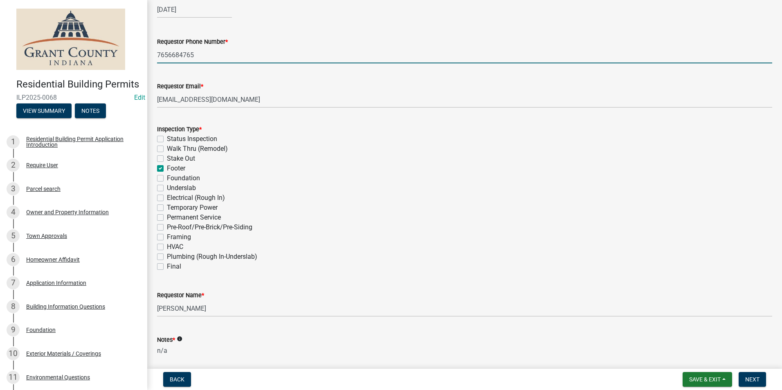
checkbox input "false"
checkbox input "true"
checkbox input "false"
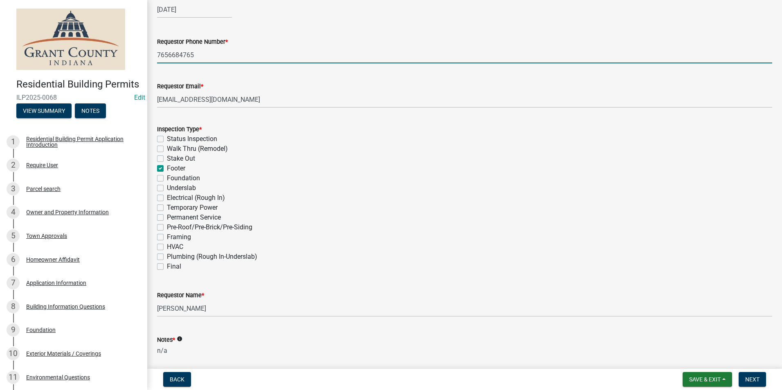
checkbox input "false"
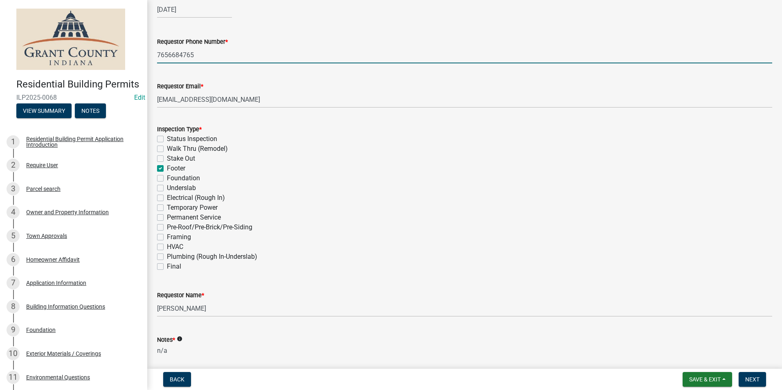
checkbox input "false"
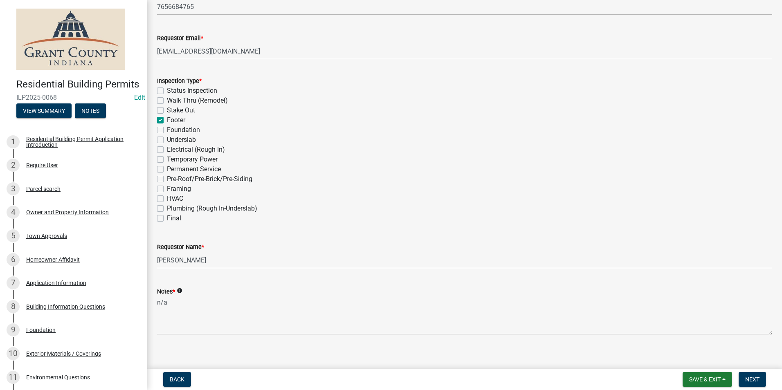
scroll to position [220, 0]
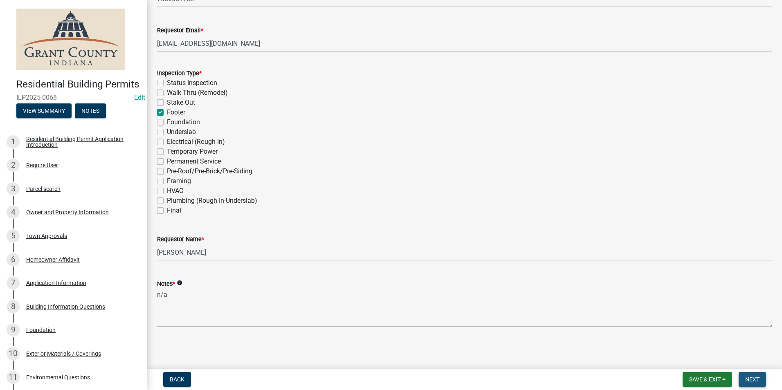
click at [747, 379] on span "Next" at bounding box center [752, 379] width 14 height 7
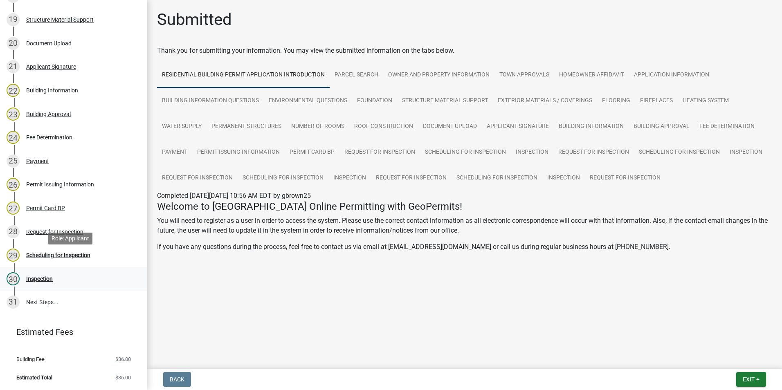
scroll to position [558, 0]
click at [70, 252] on div "Scheduling for Inspection" at bounding box center [58, 255] width 64 height 6
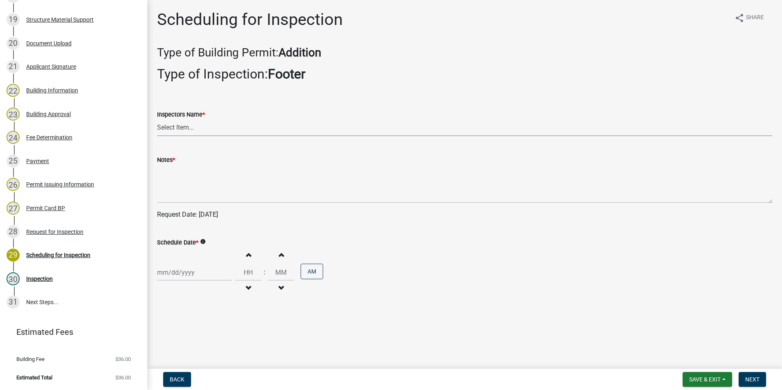
click at [182, 128] on select "Select Item... rberryhill ([PERSON_NAME]) [PERSON_NAME] ([PERSON_NAME]) BBenefi…" at bounding box center [464, 127] width 615 height 17
select select "d7f9a44a-d2ea-4d3c-83b3-1aa71c950bd5"
click at [157, 119] on select "Select Item... rberryhill ([PERSON_NAME]) [PERSON_NAME] ([PERSON_NAME]) BBenefi…" at bounding box center [464, 127] width 615 height 17
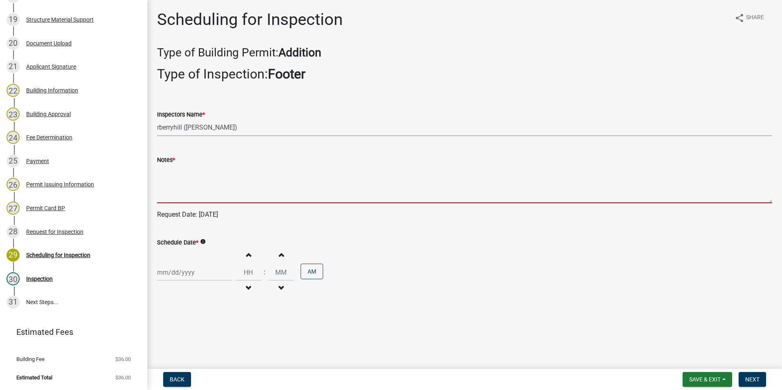
click at [173, 184] on textarea "Notes *" at bounding box center [464, 184] width 615 height 38
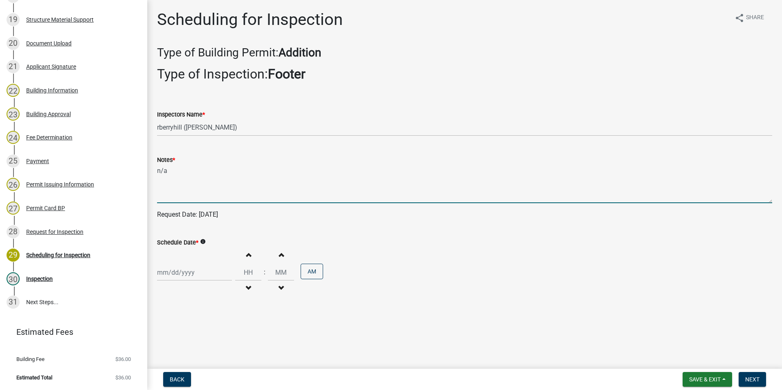
type textarea "n/a"
click at [183, 272] on div at bounding box center [194, 272] width 75 height 17
select select "9"
select select "2025"
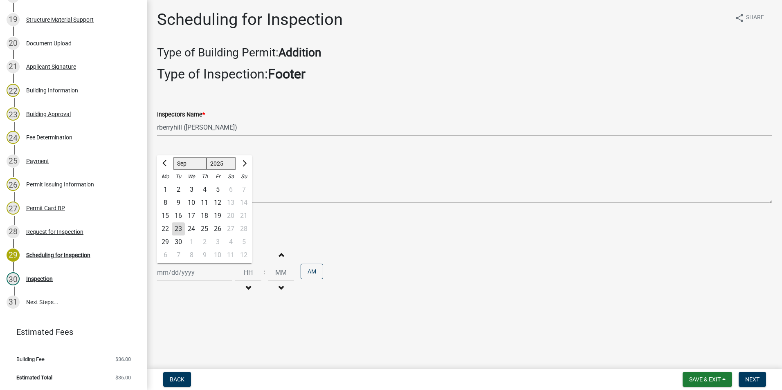
click at [179, 228] on div "23" at bounding box center [178, 228] width 13 height 13
type input "[DATE]"
click at [754, 377] on span "Next" at bounding box center [752, 379] width 14 height 7
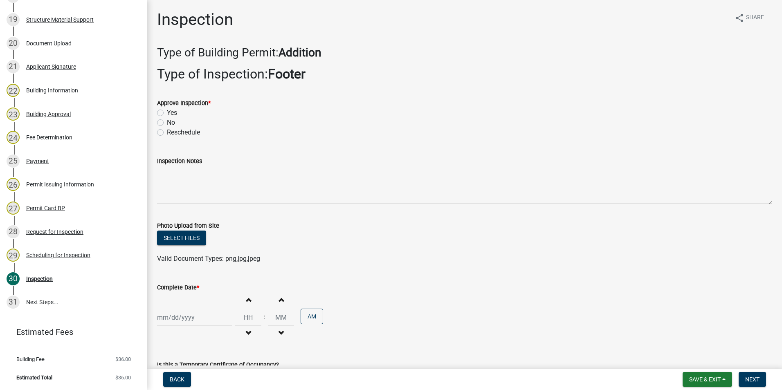
click at [167, 113] on label "Yes" at bounding box center [172, 113] width 10 height 10
click at [167, 113] on input "Yes" at bounding box center [169, 110] width 5 height 5
radio input "true"
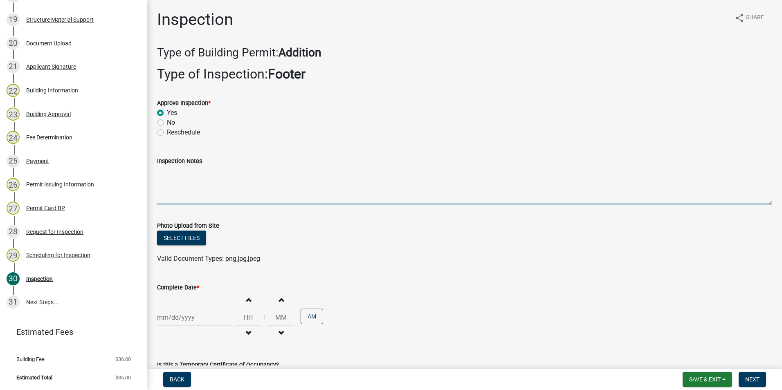
click at [160, 177] on textarea "Inspection Notes" at bounding box center [464, 185] width 615 height 38
type textarea "Post hole width and depth for the deck meet code requirement."
select select "9"
select select "2025"
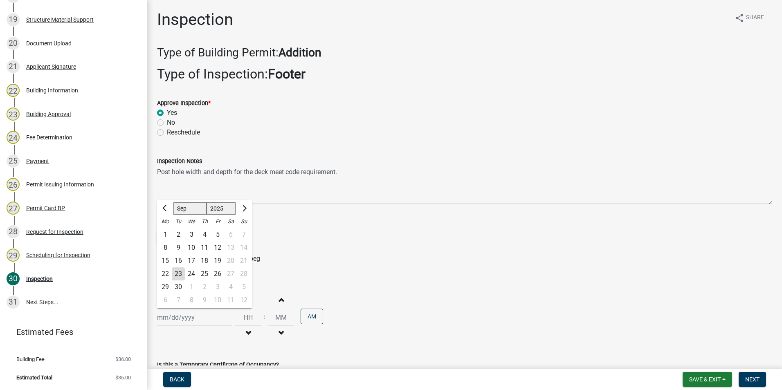
drag, startPoint x: 179, startPoint y: 319, endPoint x: 180, endPoint y: 312, distance: 6.6
click at [179, 317] on div "[PERSON_NAME] Feb Mar Apr [PERSON_NAME][DATE] Oct Nov [DATE] 1526 1527 1528 152…" at bounding box center [194, 317] width 75 height 17
click at [180, 268] on div "23" at bounding box center [178, 273] width 13 height 13
type input "[DATE]"
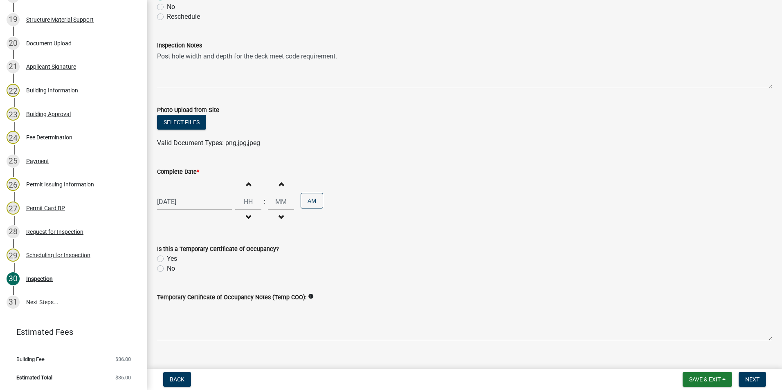
scroll to position [123, 0]
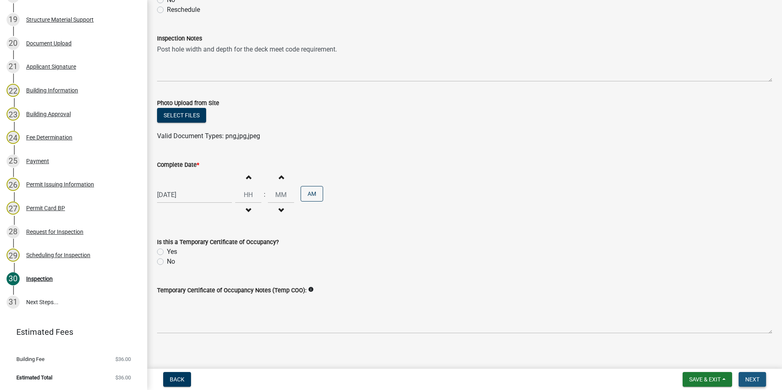
click at [753, 380] on span "Next" at bounding box center [752, 379] width 14 height 7
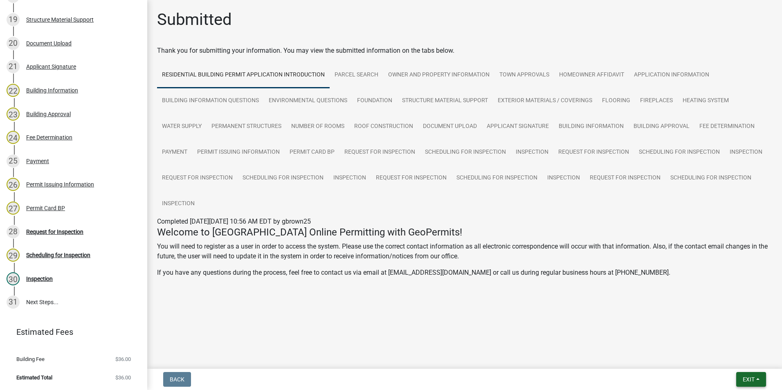
click at [748, 377] on span "Exit" at bounding box center [749, 379] width 12 height 7
click at [731, 362] on button "Save & Exit" at bounding box center [733, 358] width 65 height 20
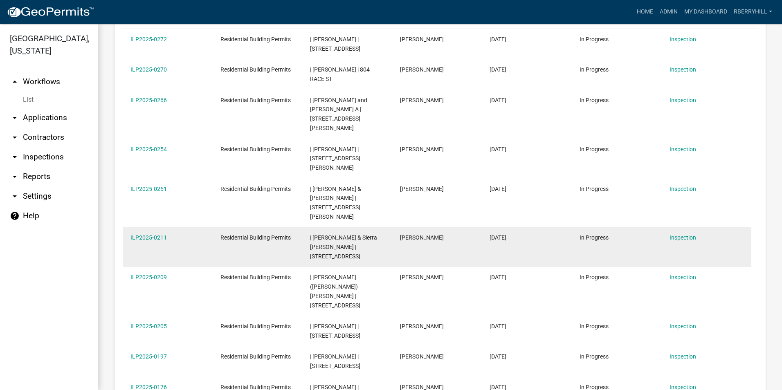
scroll to position [245, 0]
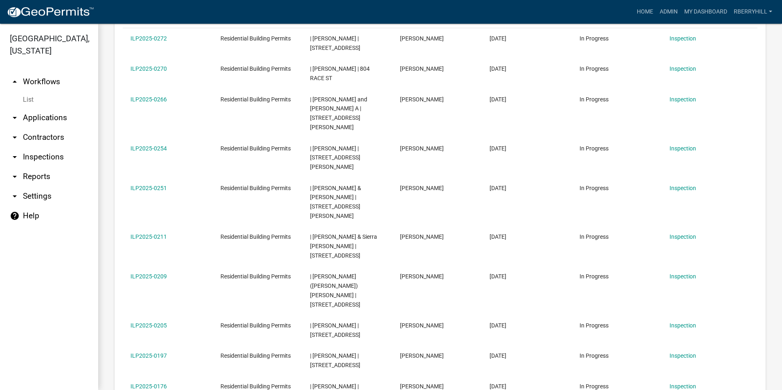
click at [40, 147] on link "arrow_drop_down Inspections" at bounding box center [49, 157] width 98 height 20
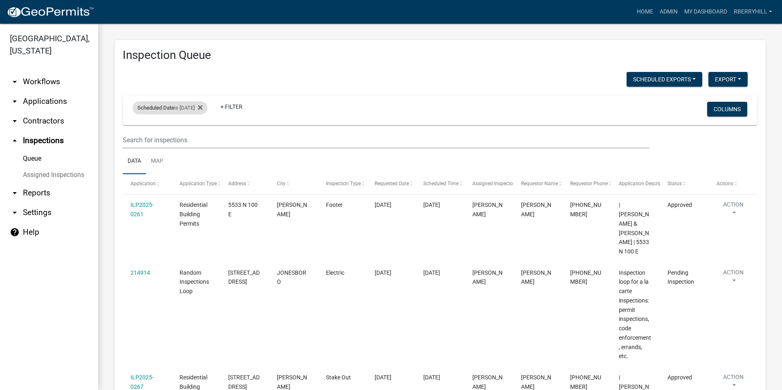
click at [201, 106] on div "Scheduled Date is [DATE]" at bounding box center [169, 107] width 75 height 13
click at [200, 139] on input "[DATE]" at bounding box center [176, 138] width 57 height 17
type input "[DATE]"
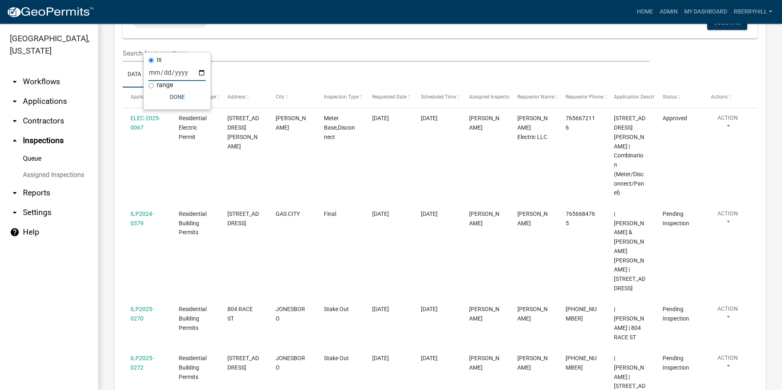
scroll to position [46, 0]
